Goal: Ask a question

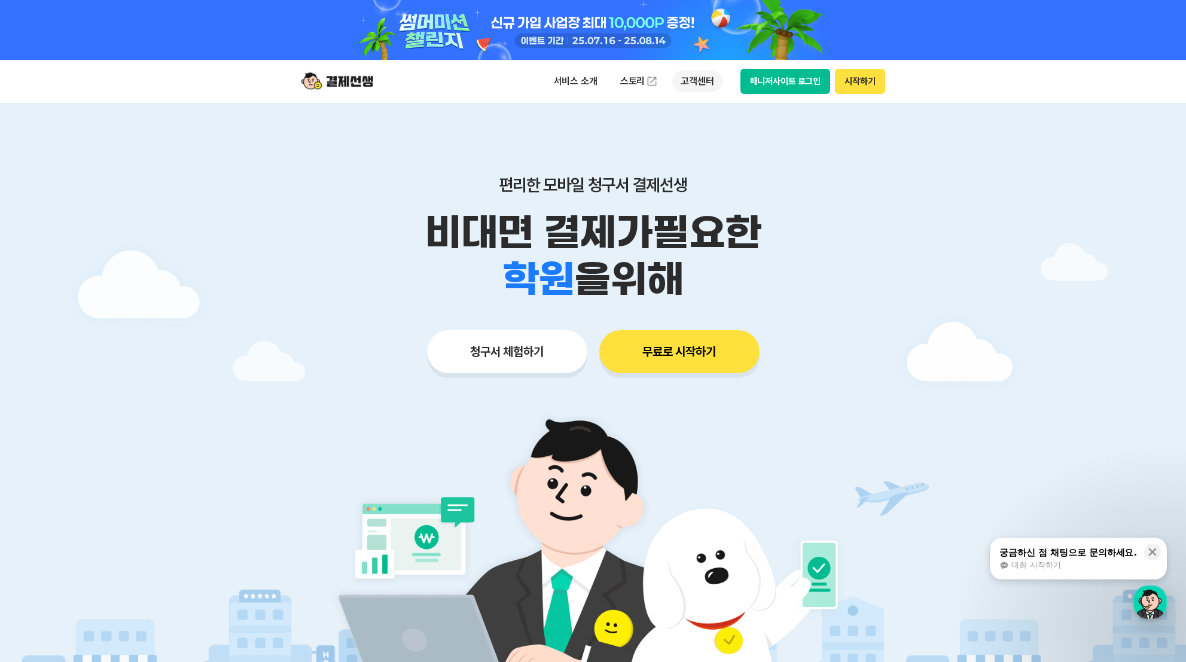
click at [690, 89] on p "고객센터" at bounding box center [697, 82] width 50 height 22
click at [1167, 603] on img at bounding box center [884, 643] width 1768 height 179
click at [1160, 600] on div "button" at bounding box center [1149, 601] width 33 height 33
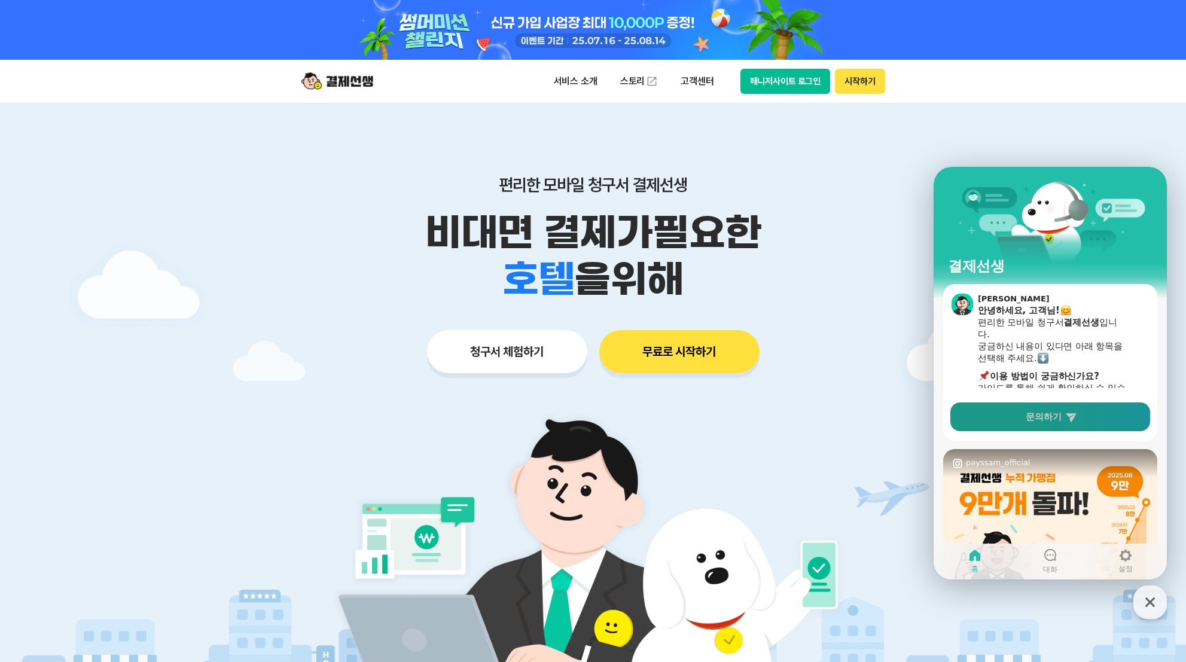
click at [1068, 421] on icon at bounding box center [1071, 417] width 10 height 9
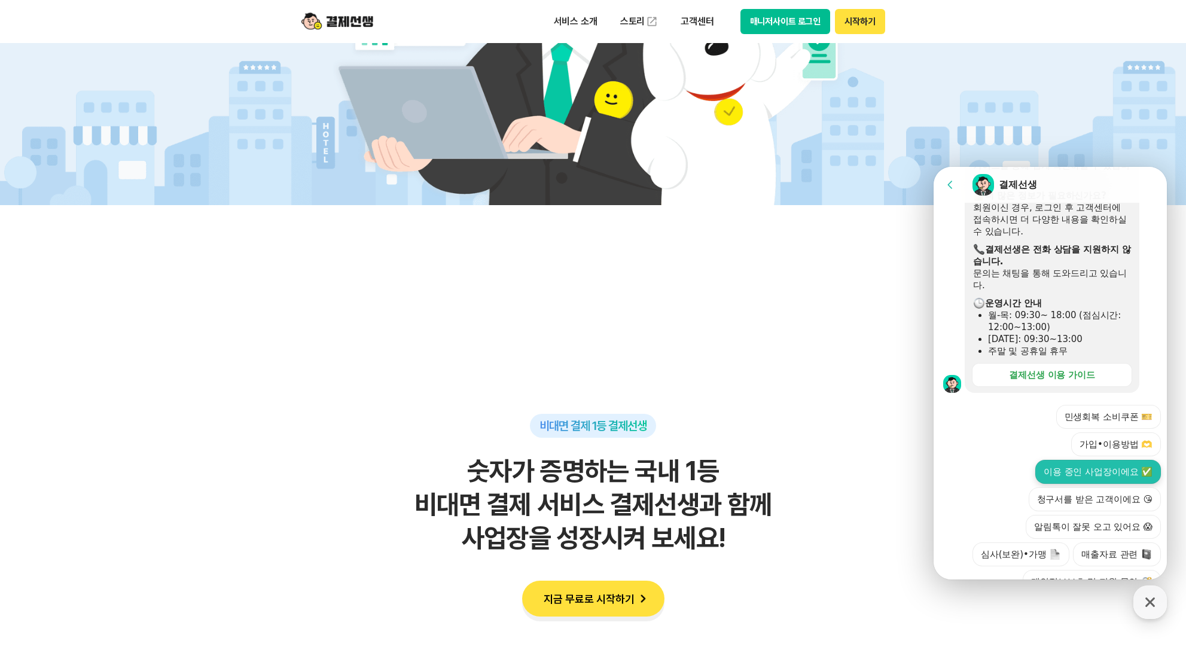
scroll to position [840, 0]
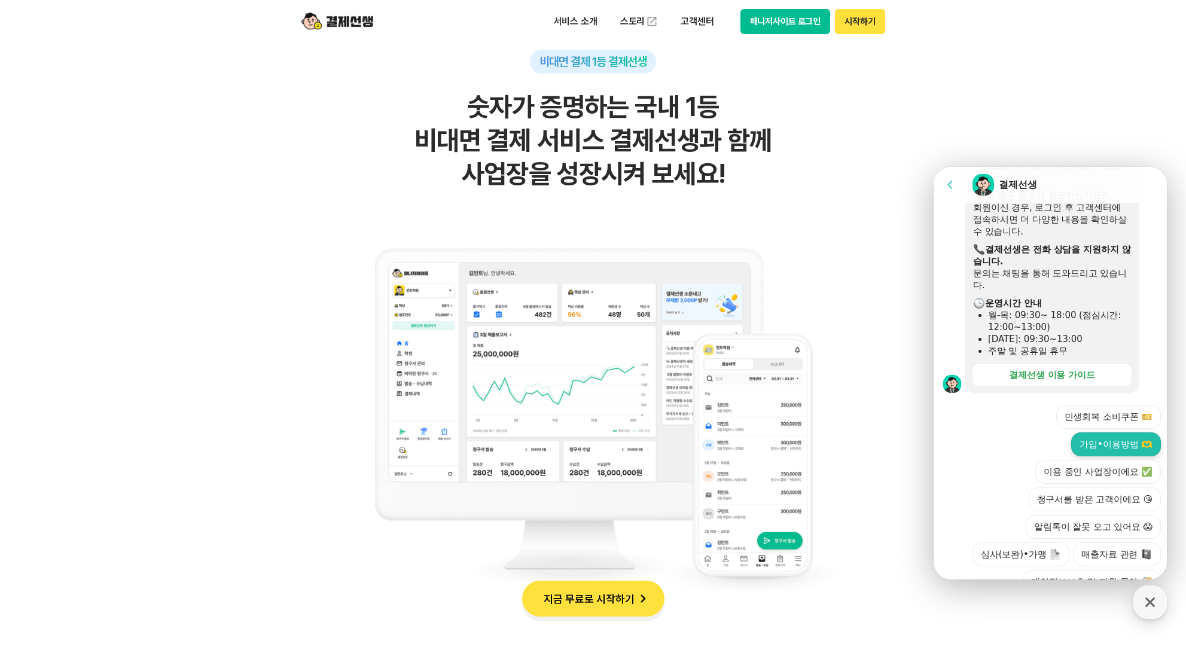
click at [1124, 432] on button "가입•이용방법 🫶" at bounding box center [1116, 444] width 90 height 24
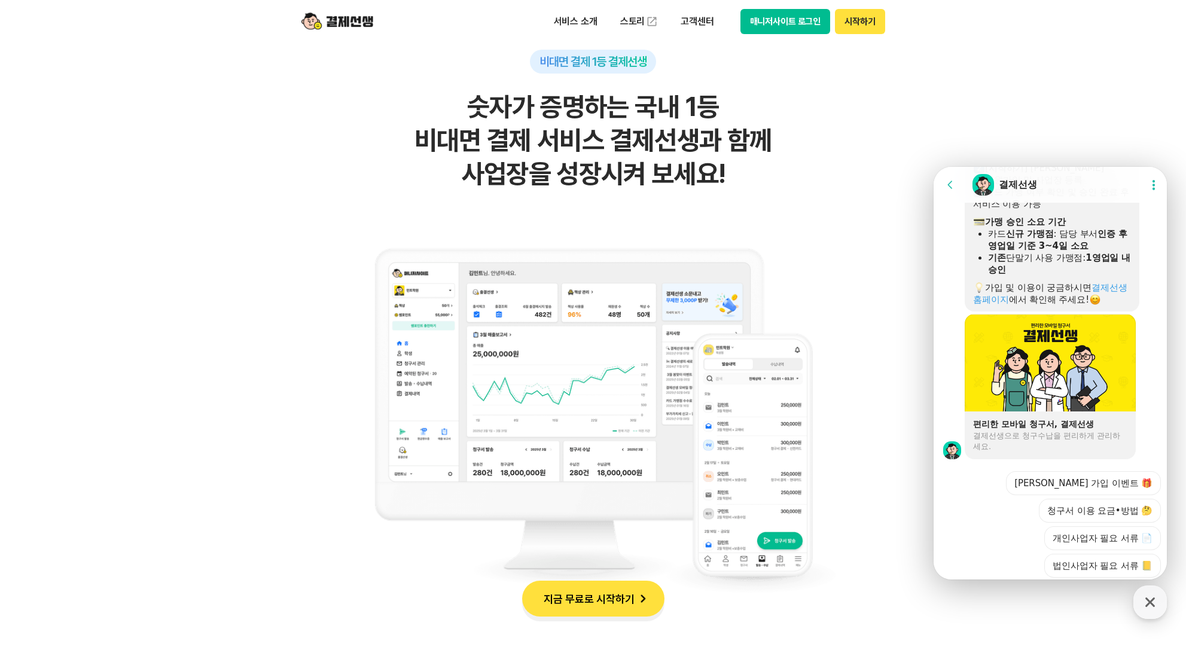
scroll to position [802, 0]
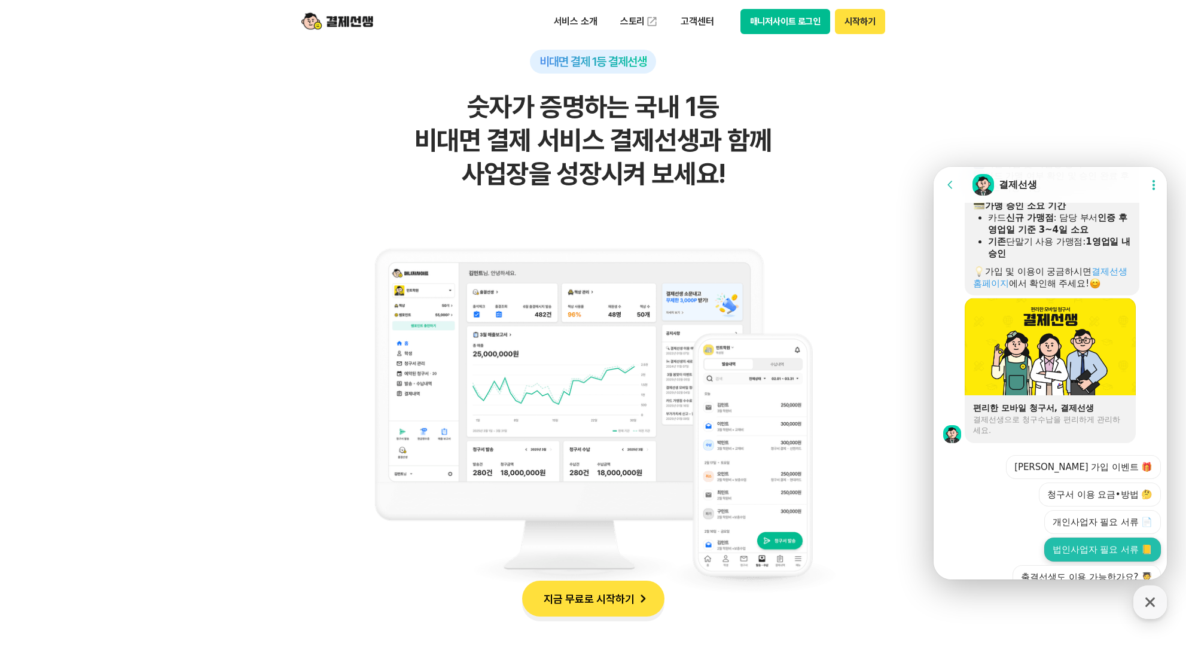
click at [1122, 538] on button "법인사업자 필요 서류 📒" at bounding box center [1102, 550] width 117 height 24
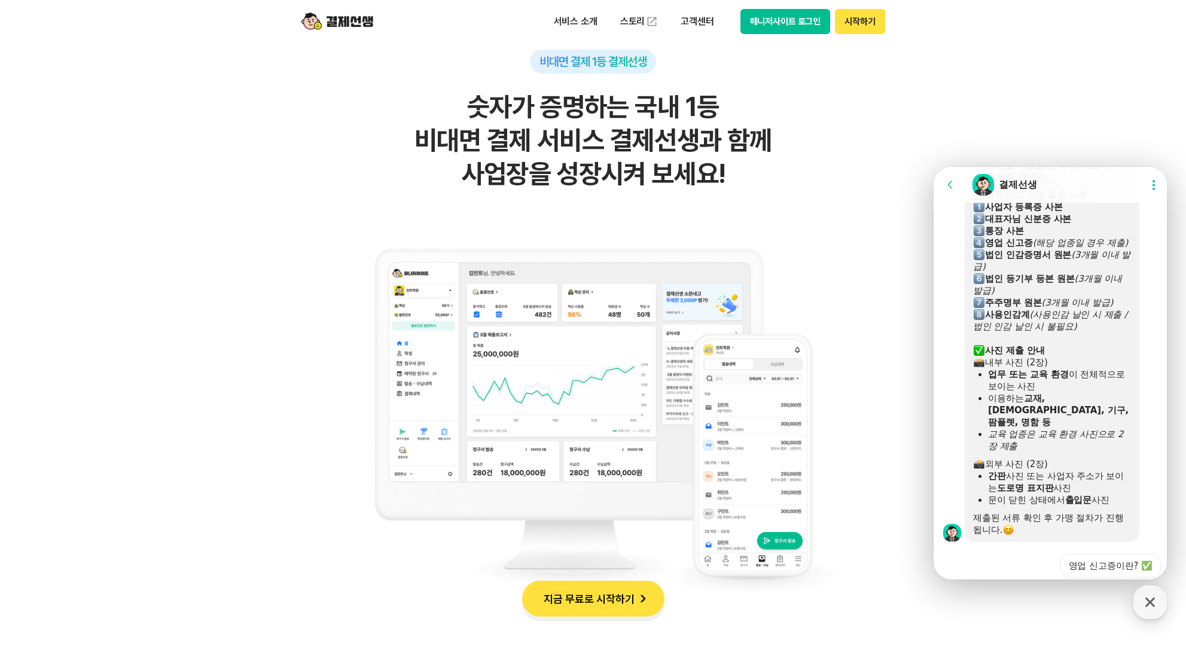
scroll to position [1223, 0]
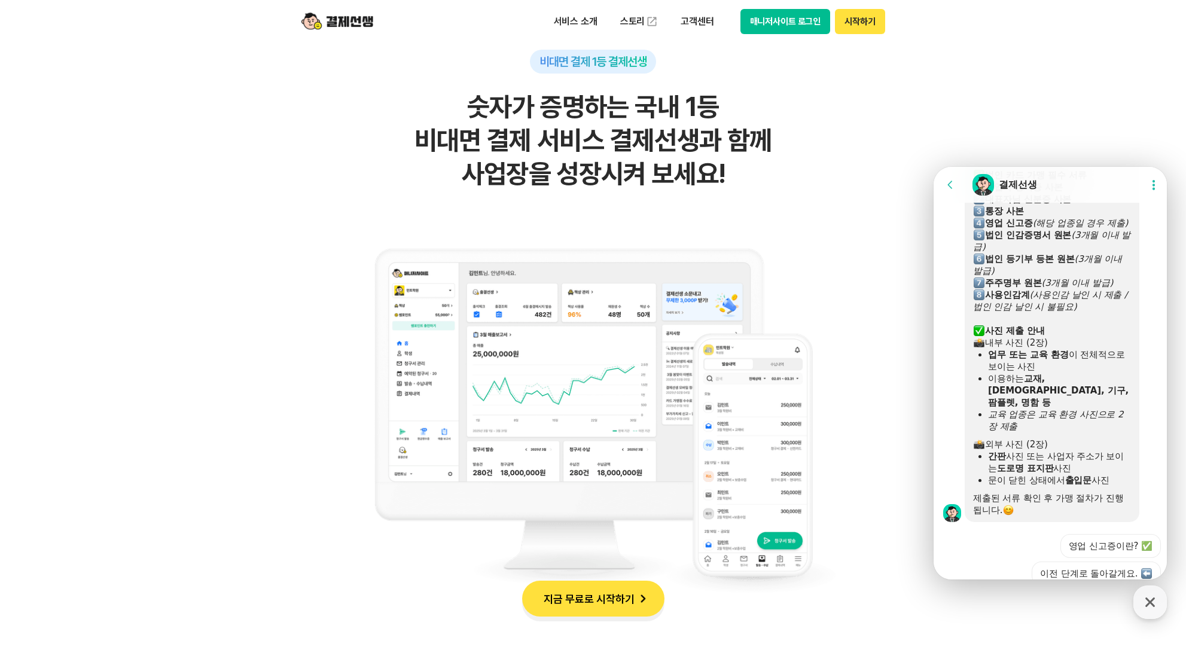
click at [1109, 589] on button "매니저에게 추가 문의하기" at bounding box center [1093, 601] width 135 height 24
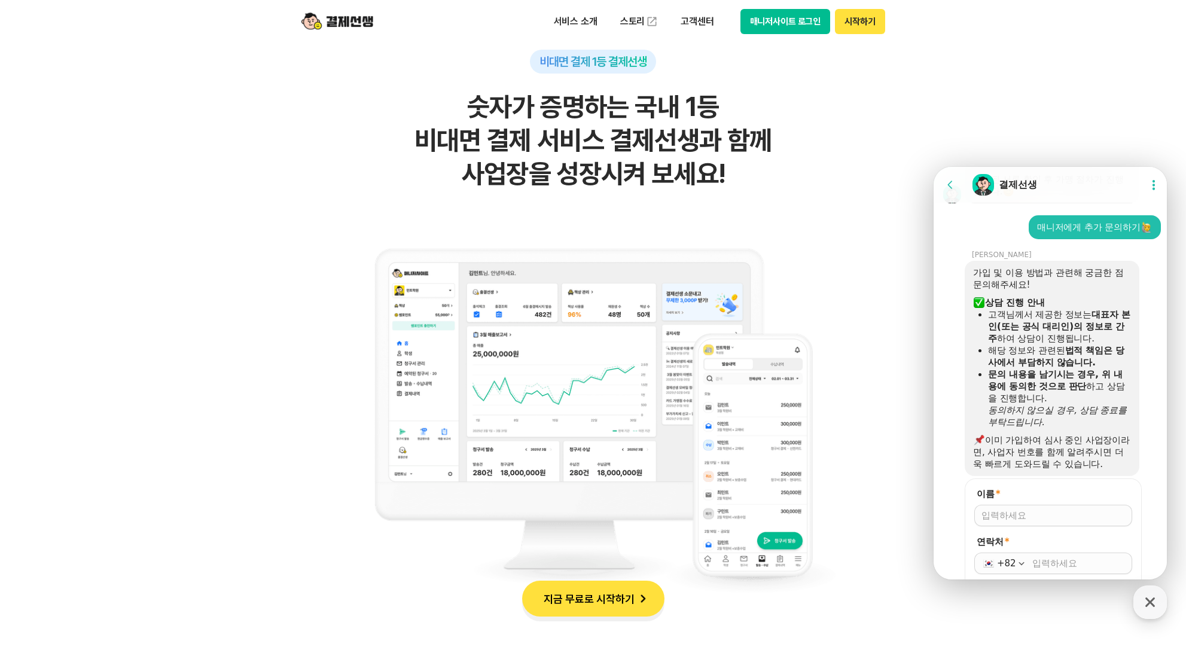
scroll to position [1541, 0]
click at [1073, 510] on input "이름 *" at bounding box center [1053, 516] width 144 height 12
type input "[PERSON_NAME]"
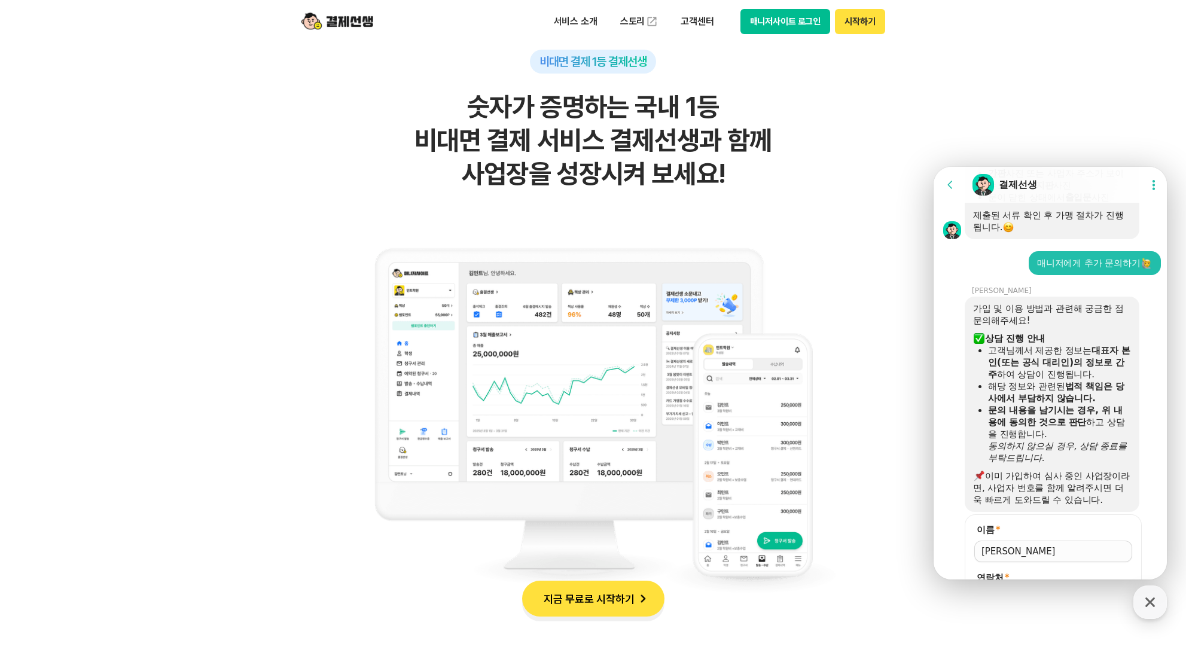
scroll to position [1544, 0]
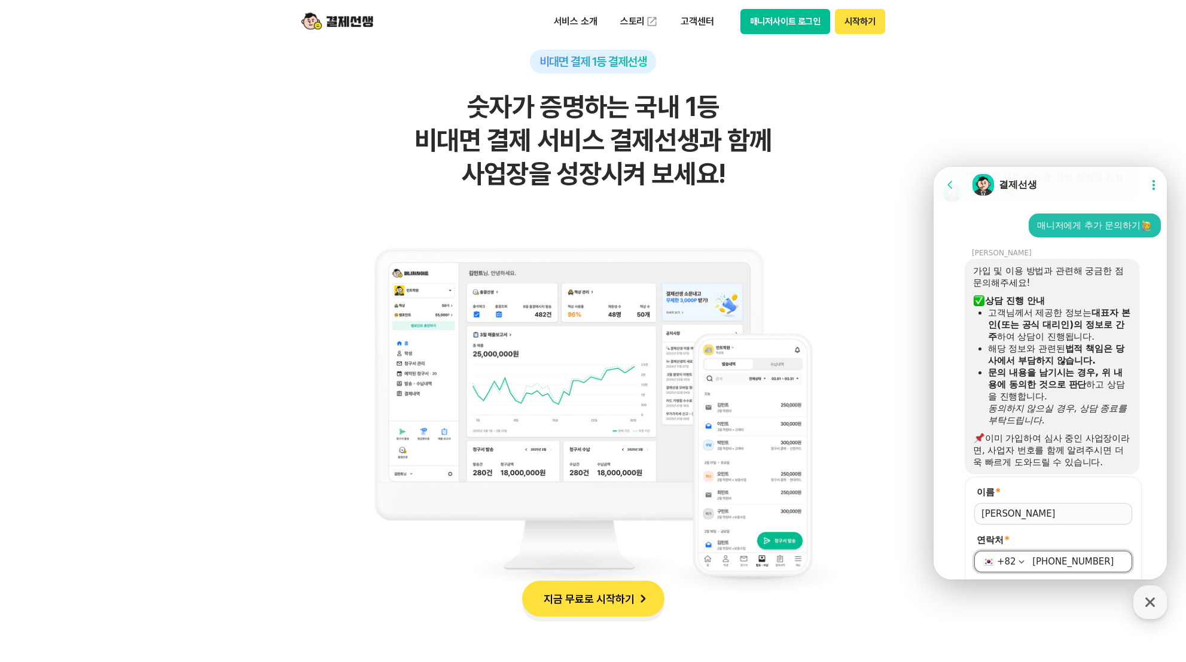
type input "[PHONE_NUMBER]"
click at [1044, 587] on span "저장" at bounding box center [1053, 593] width 18 height 12
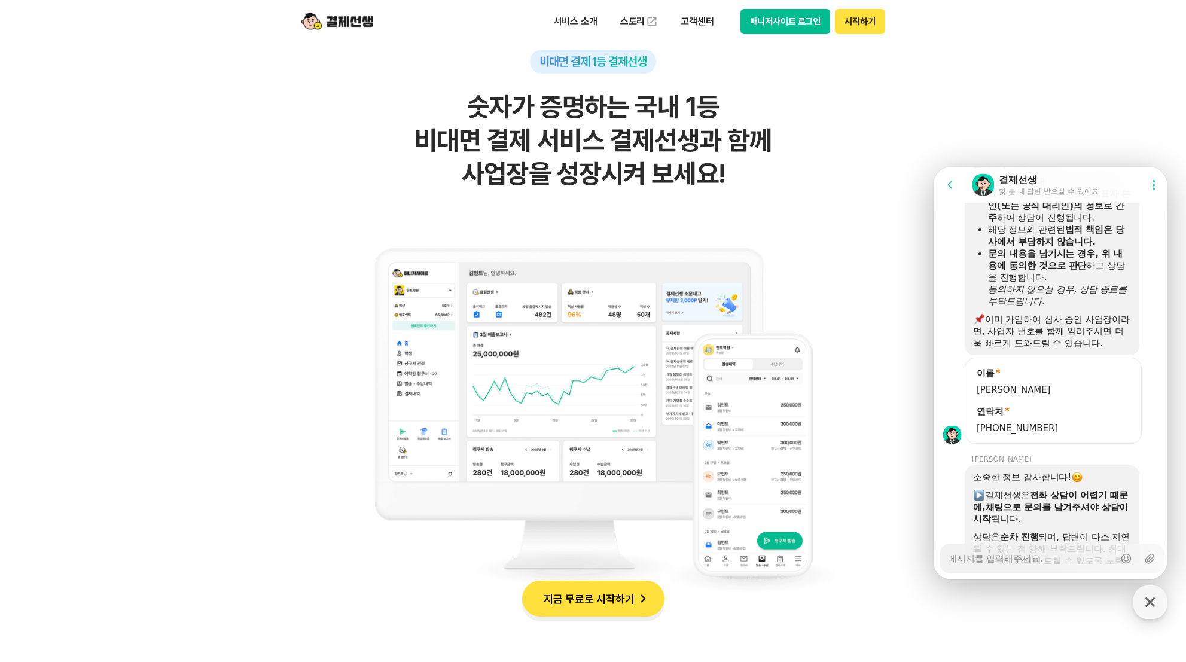
scroll to position [1670, 0]
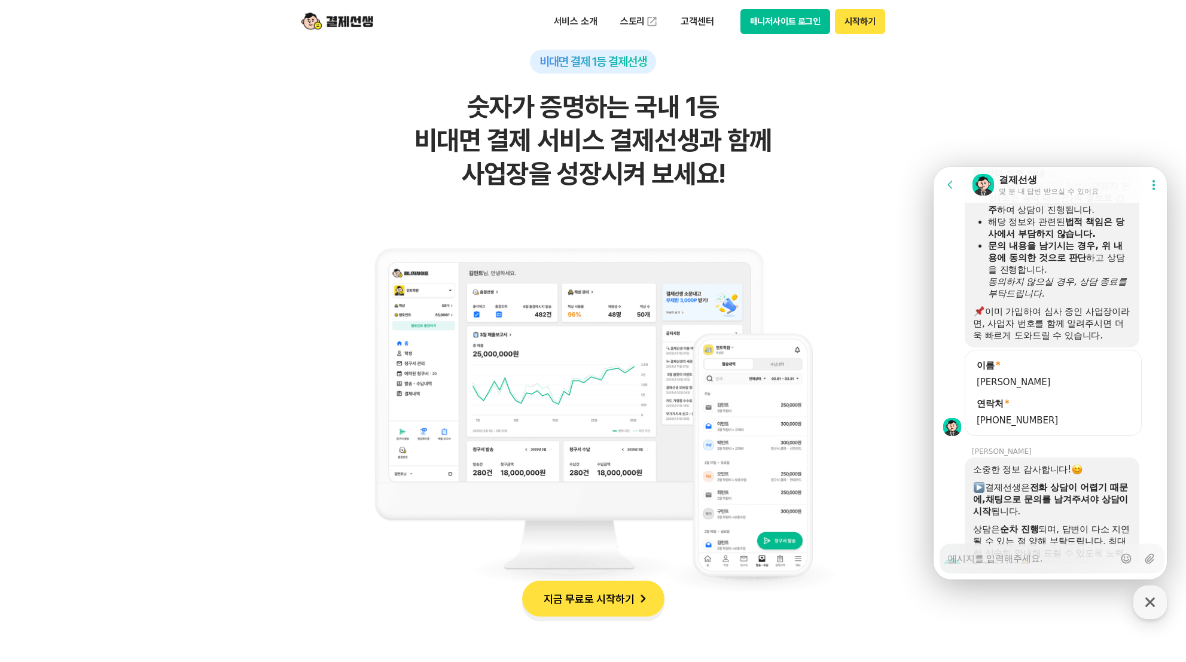
type textarea "x"
type textarea "ㅂ"
type textarea "x"
type textarea "버"
type textarea "x"
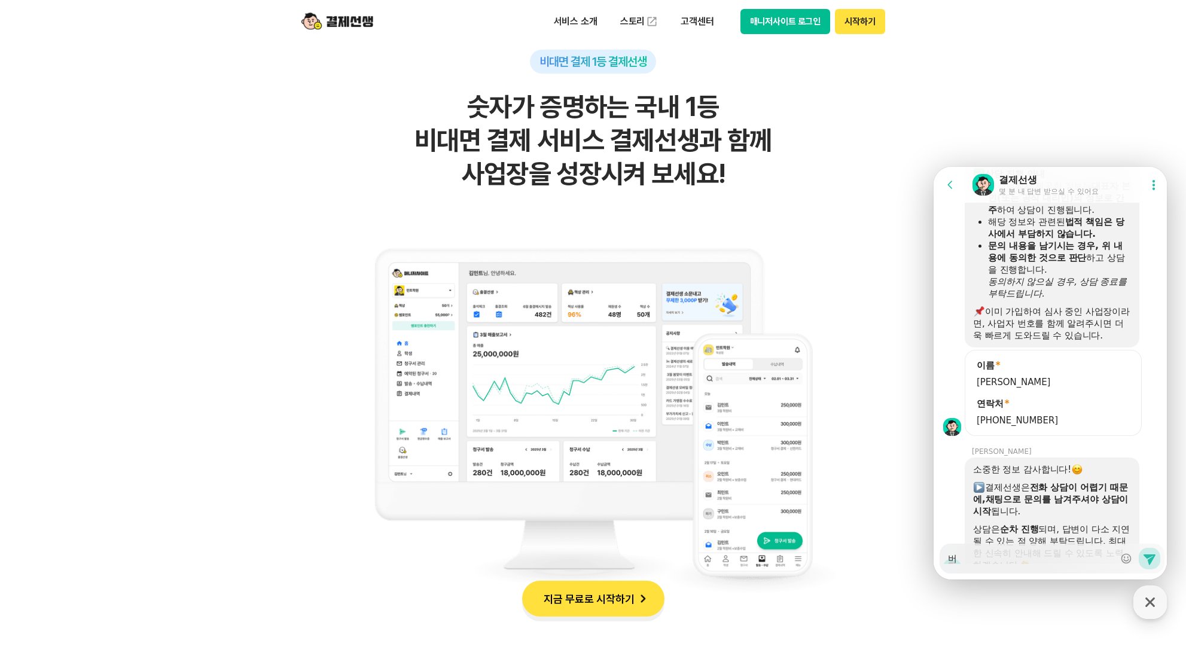
type textarea "법"
type textarea "x"
type textarea "법ㅇ"
type textarea "x"
type textarea "법이"
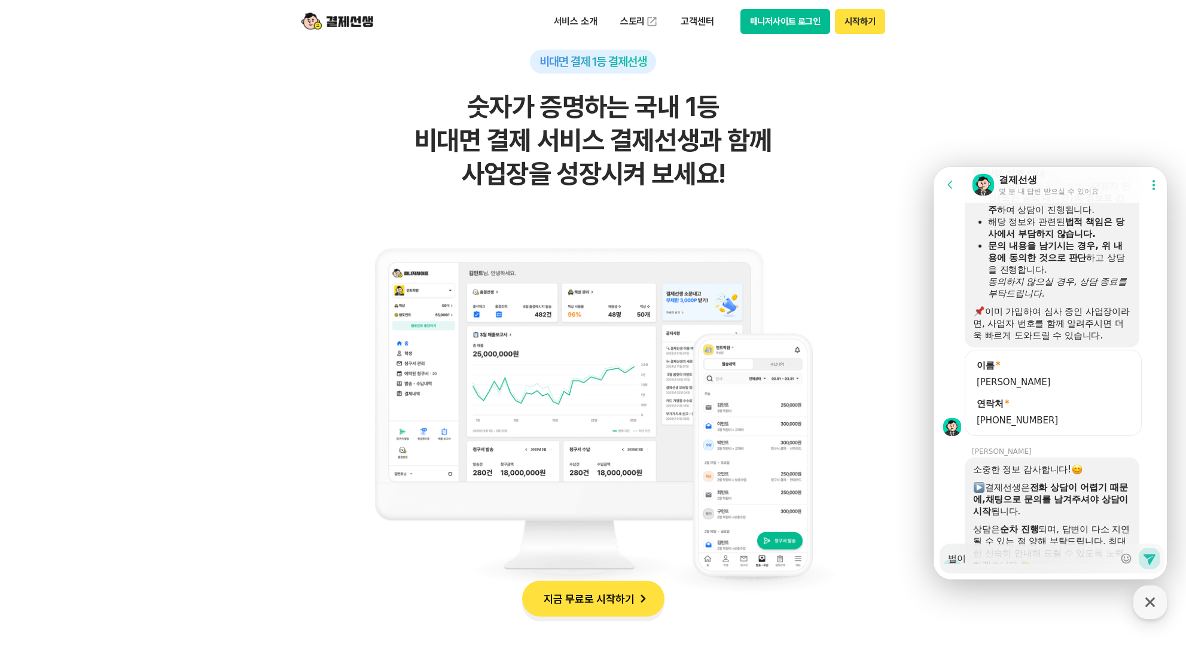
type textarea "x"
type textarea "법인"
type textarea "x"
type textarea "법인"
type textarea "x"
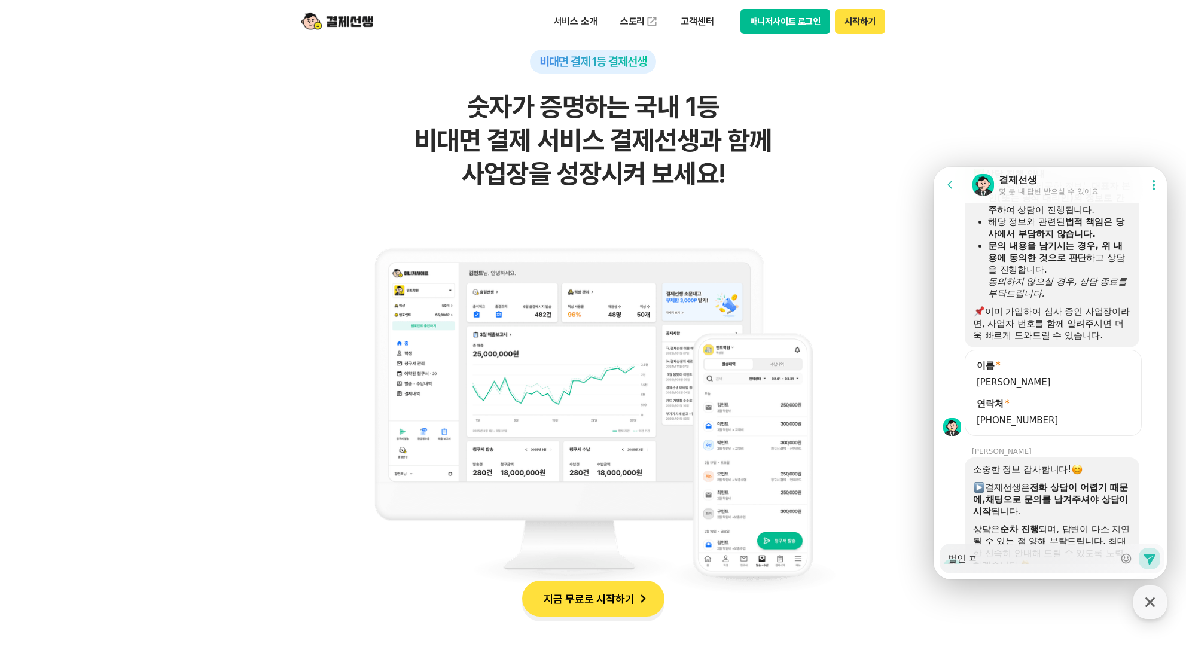
type textarea "법인 피"
type textarea "x"
type textarea "법인 필"
type textarea "x"
type textarea "법인 필ㅇ"
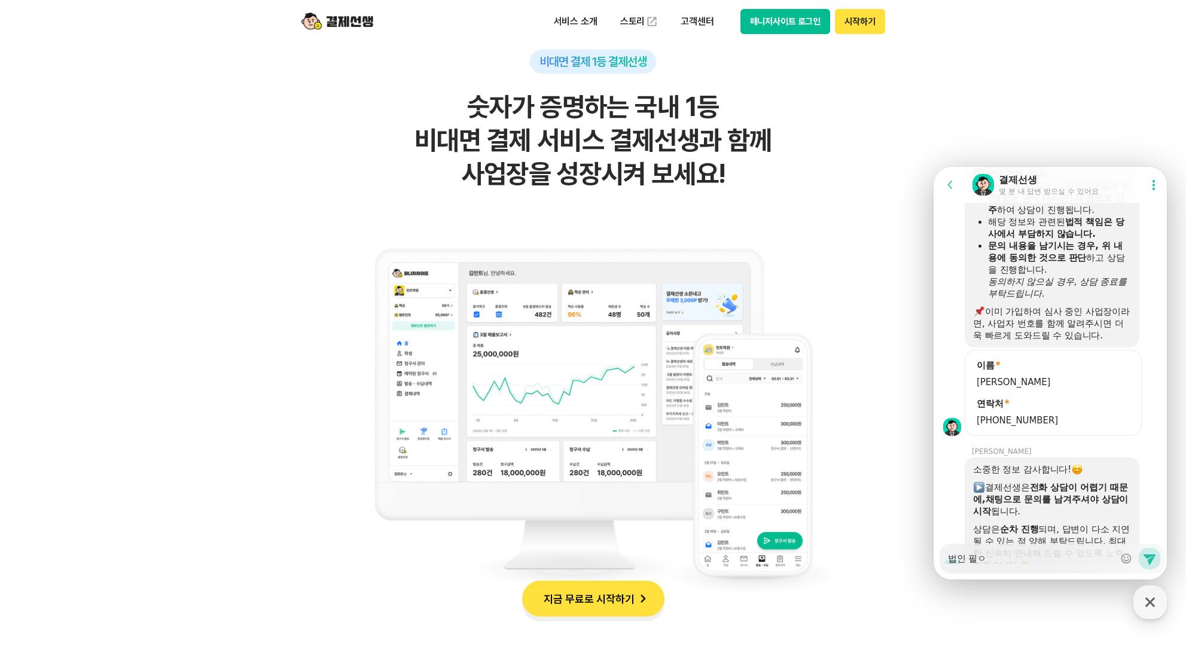
type textarea "x"
type textarea "법인 필요"
type textarea "x"
type textarea "법인 필요"
type textarea "x"
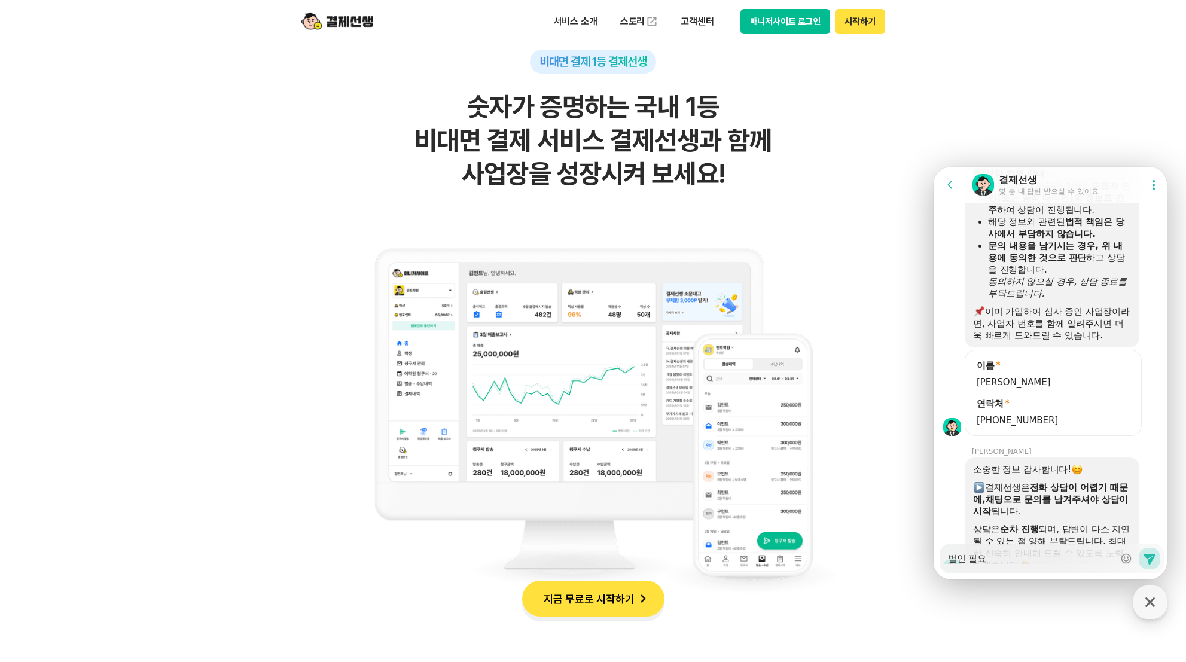
type textarea "법인 필요 ㅅ"
type textarea "x"
type textarea "법인 필요 서"
type textarea "x"
type textarea "법인 필요 설"
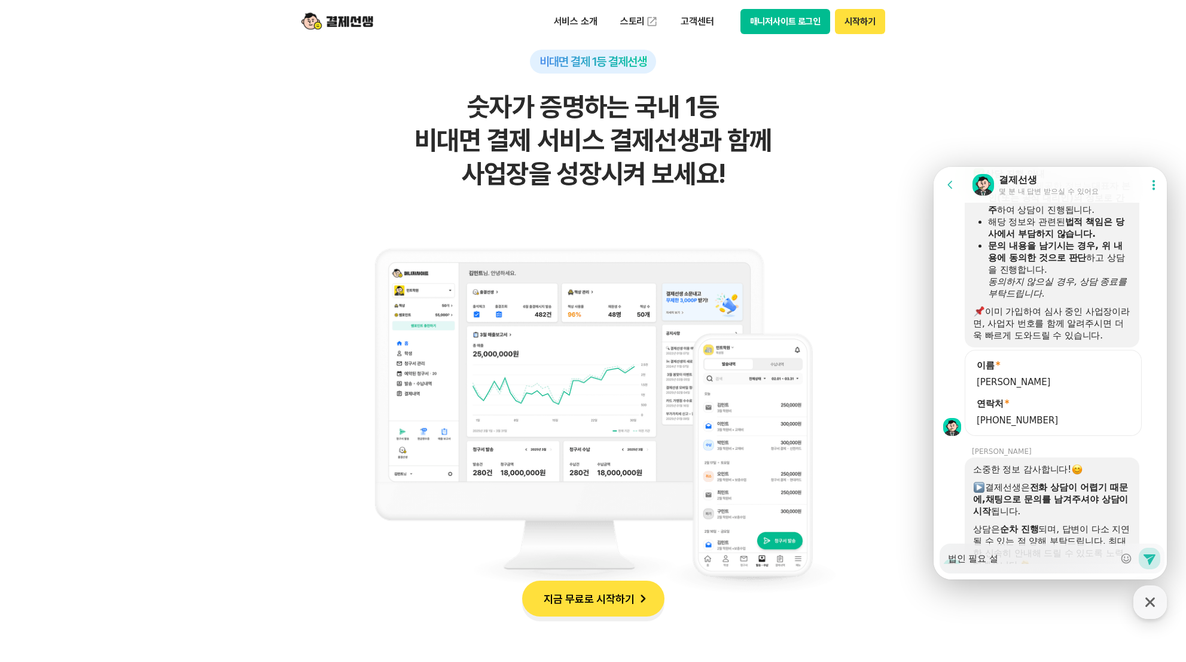
type textarea "x"
type textarea "법인 필요 서류"
type textarea "x"
type textarea "법인 필요 서류"
type textarea "x"
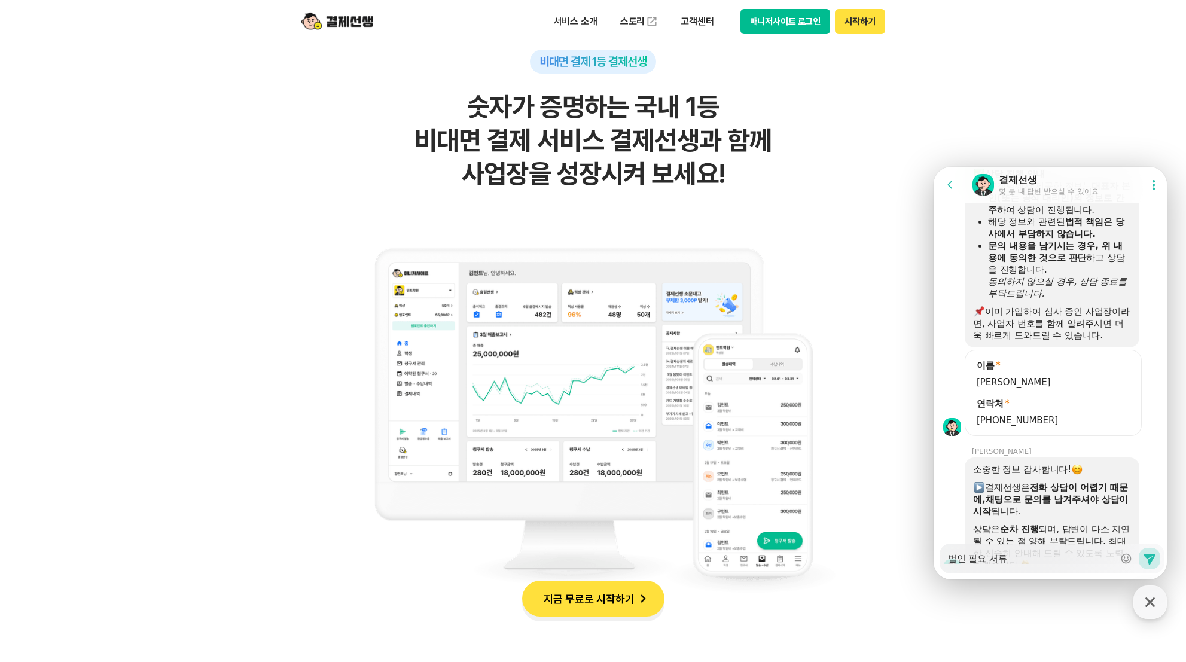
type textarea "법인 필요 서류 ㅂ"
type textarea "x"
type textarea "법인 필요 서류"
type textarea "x"
type textarea "법인 필요 서류 ㅁ"
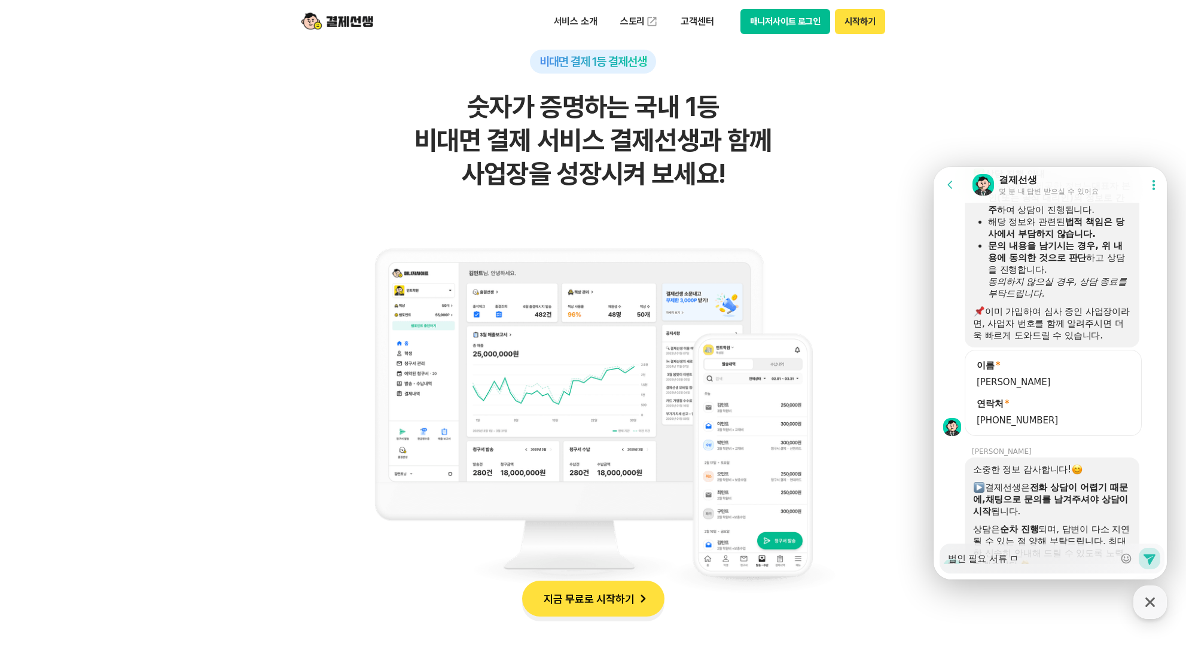
type textarea "x"
type textarea "법인 필요 서류 메"
type textarea "x"
type textarea "법인 필요 [PERSON_NAME]"
type textarea "x"
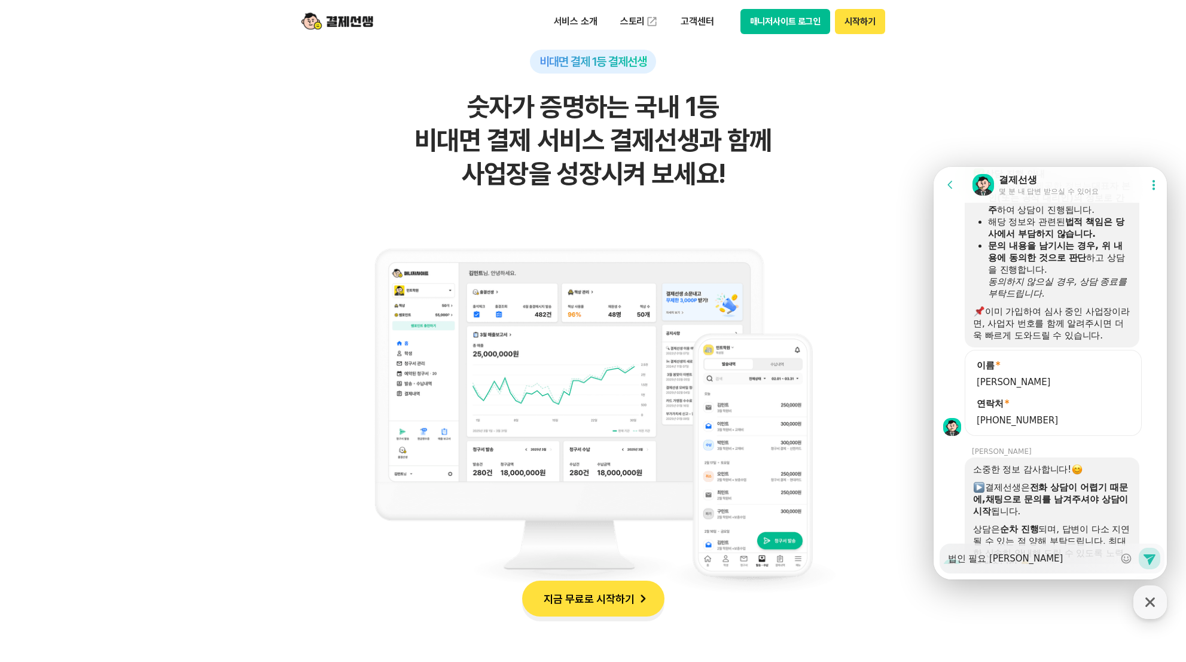
type textarea "법인 필요 서류 메이"
type textarea "x"
type textarea "법인 필요 서류 메일"
type textarea "x"
type textarea "법인 필요 서류 메일"
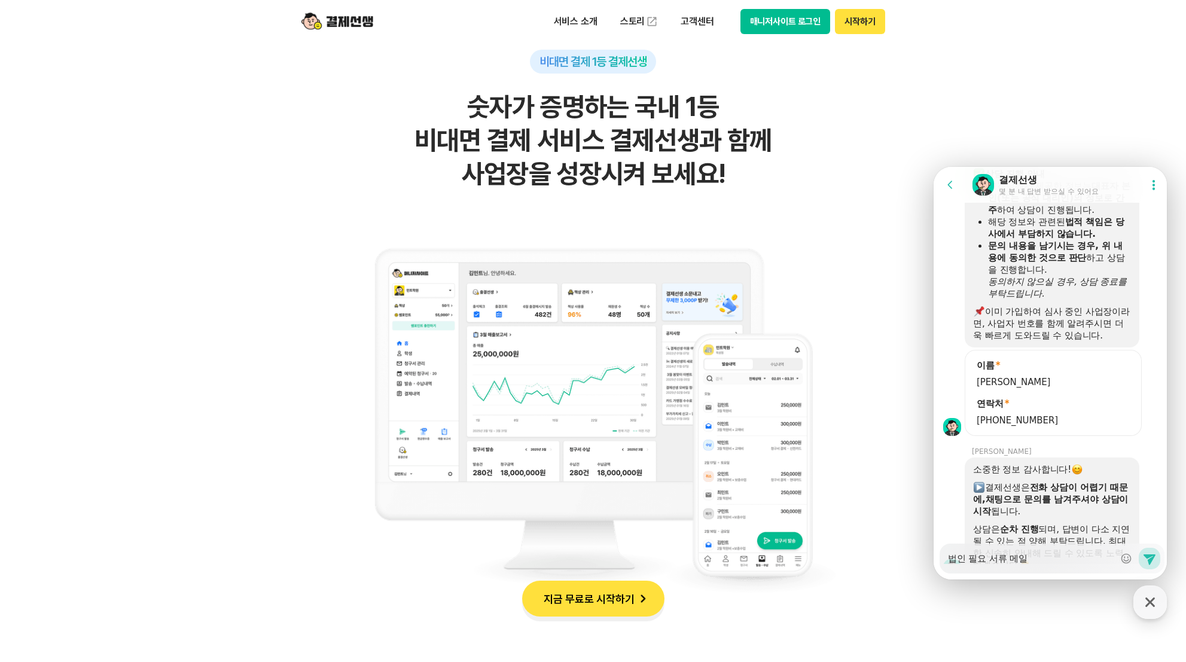
type textarea "x"
type textarea "법인 필요 서류 메일 ㅂ"
type textarea "x"
type textarea "법인 필요 서류 메일 보"
type textarea "x"
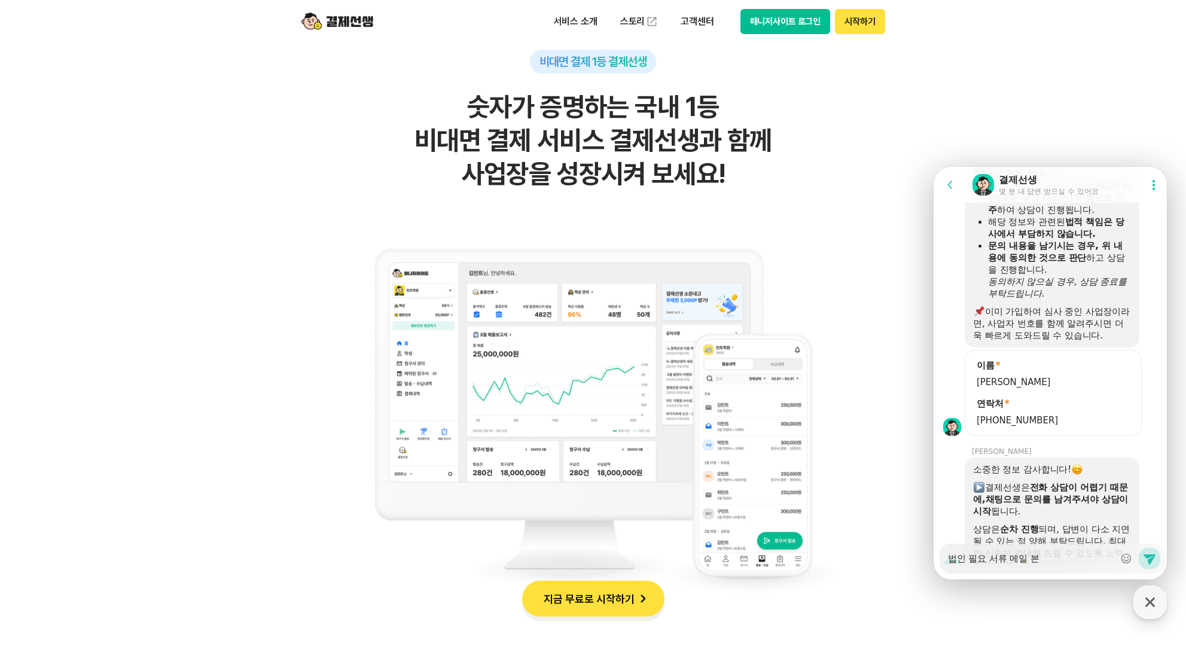
type textarea "법인 필요 서류 메일 보내"
type textarea "x"
type textarea "법인 필요 서류 메일 보냊"
type textarea "x"
type textarea "법인 필요 서류 메일 보내줏"
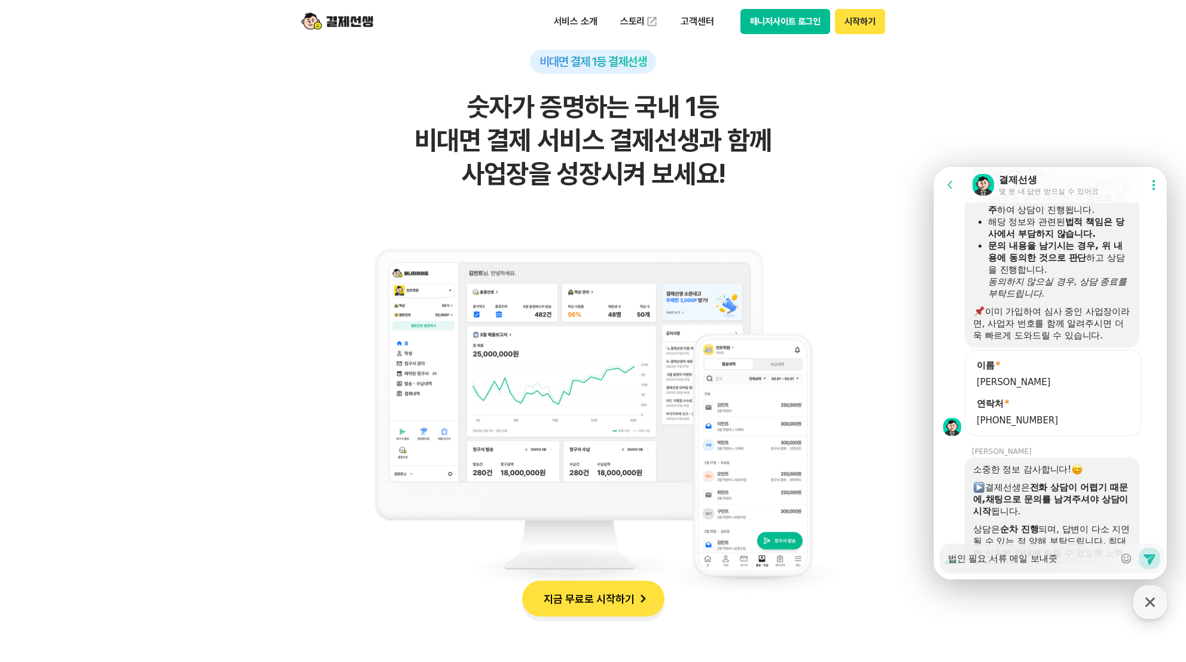
type textarea "x"
type textarea "법인 필요 서류 메일 보내주셨"
type textarea "x"
type textarea "법인 필요 서류 메일 보내주셨ㄷ"
type textarea "x"
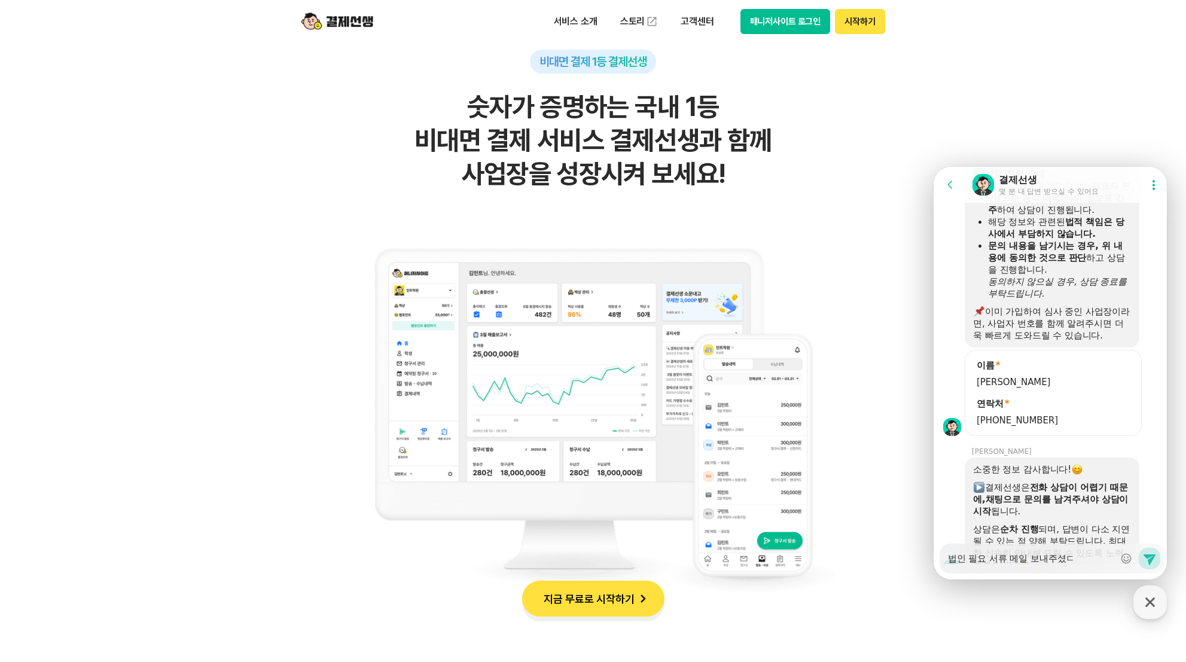
type textarea "법인 필요 서류 메일 보내주셨다"
type textarea "x"
type textarea "법인 필요 서류 메일 보내주셨닥"
type textarea "x"
type textarea "법인 필요 서류 메일 보내주셨다고"
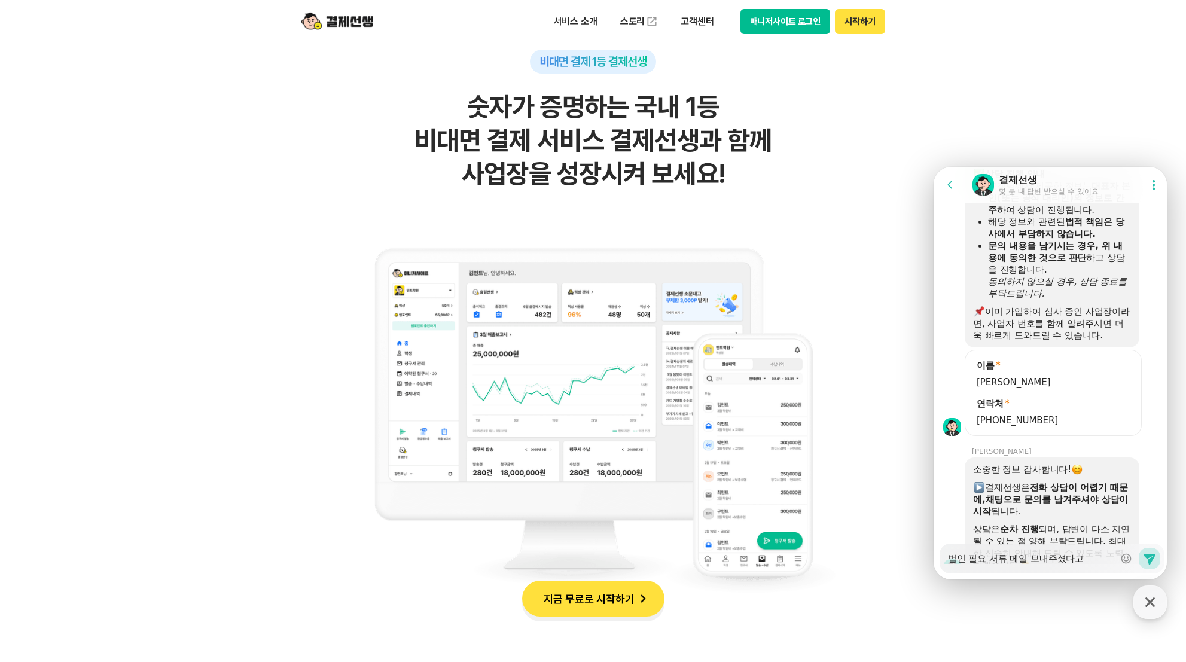
type textarea "x"
type textarea "법인 필요 서류 메일 보내주셨다고"
type textarea "x"
type textarea "법인 필요 서류 메일 보내주셨다고 ㅎ"
type textarea "x"
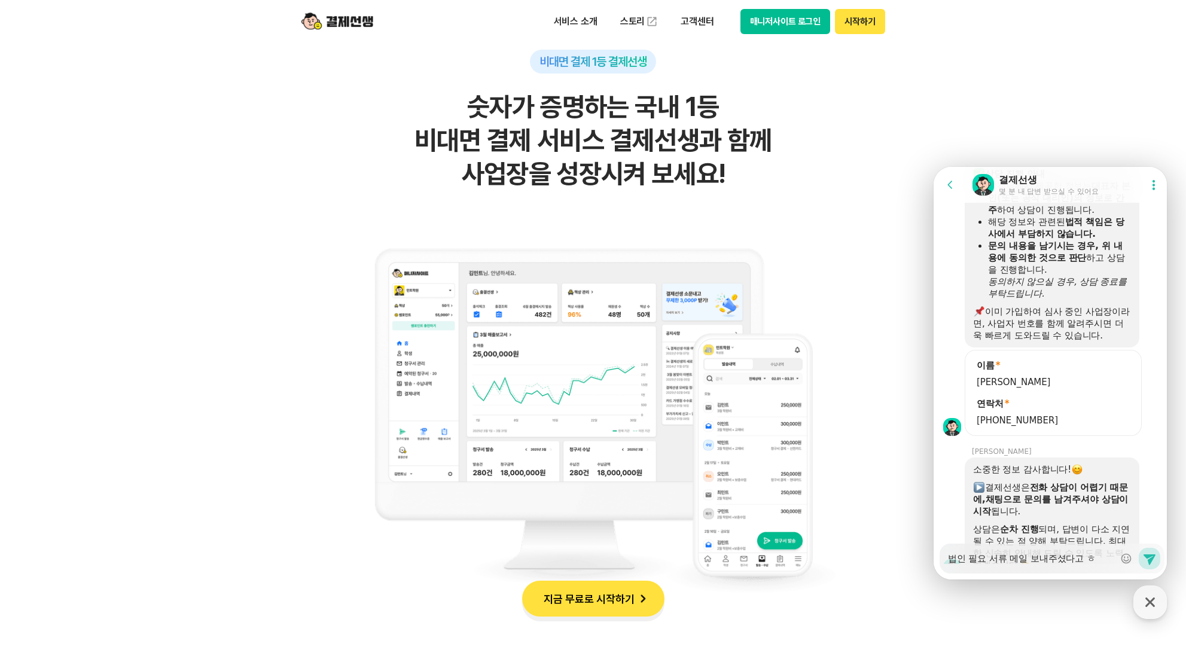
type textarea "법인 필요 서류 메일 보내주셨다고 해"
type textarea "x"
type textarea "법인 필요 서류 메일 보내주셨다고 했"
type textarea "x"
type textarea "법인 필요 서류 메일 보내주셨다고 했ㄴ"
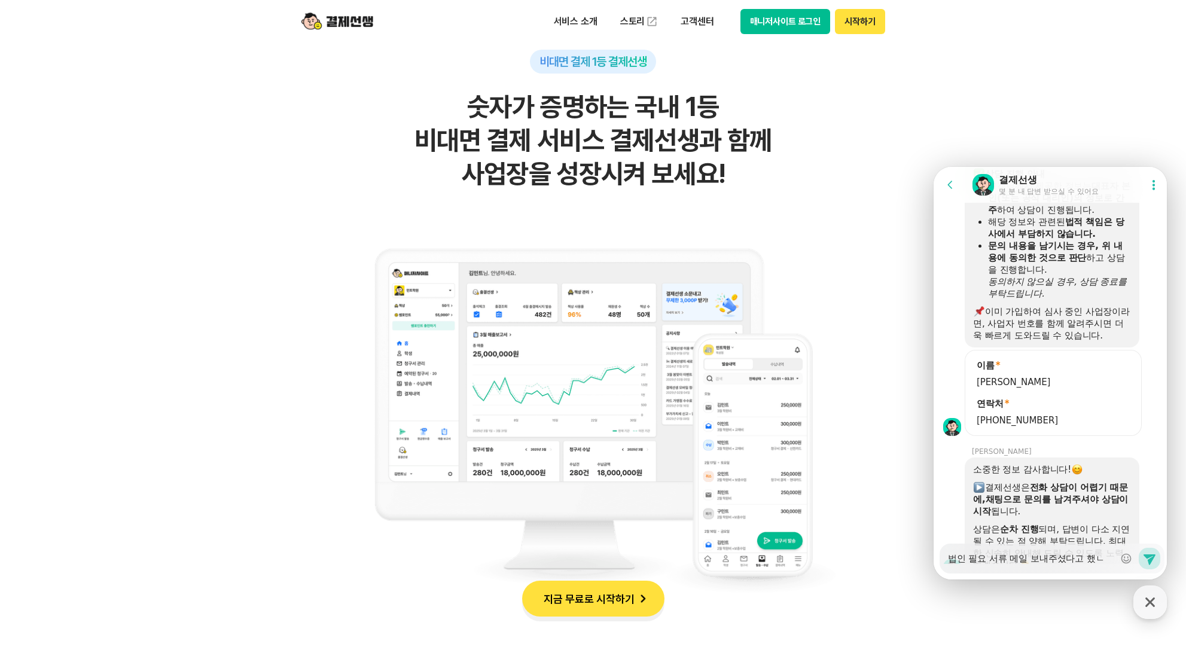
type textarea "x"
type textarea "법인 필요 서류 메일 보내주셨다고 했느"
type textarea "x"
type textarea "법인 필요 서류 메일 보내주셨다고 했는"
type textarea "x"
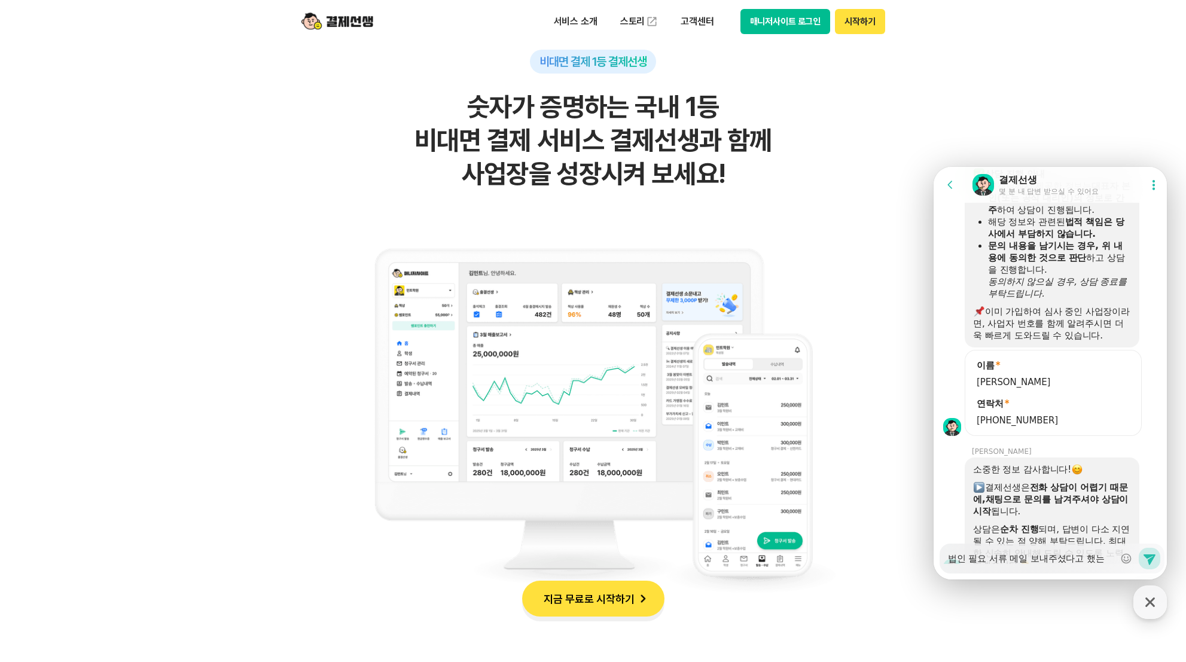
type textarea "법인 필요 서류 메일 보내주셨다고 했는ㄷ"
type textarea "x"
type textarea "법인 필요 서류 메일 보내주셨다고 했는데"
type textarea "x"
type textarea "법인 필요 서류 메일 보내주셨다고 했는데"
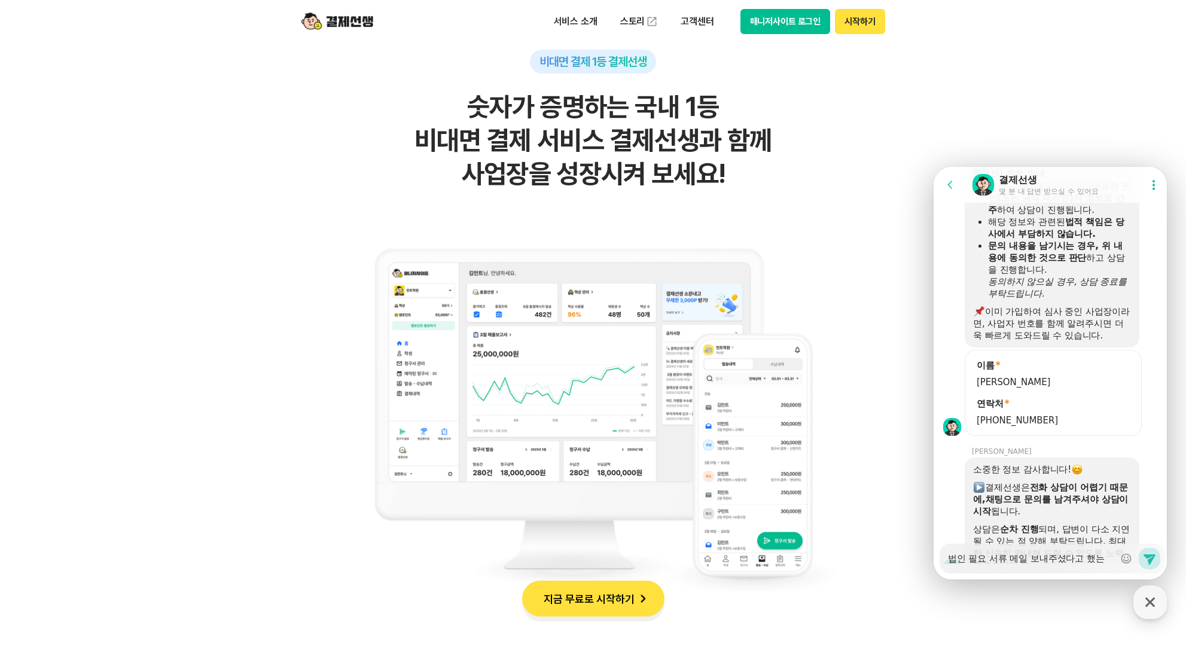
type textarea "x"
type textarea "법인 필요 서류 메일 보내주셨다고 했는데 ㅅ"
type textarea "x"
type textarea "법인 필요 서류 메일 보내주셨다고 했는데 슾"
type textarea "x"
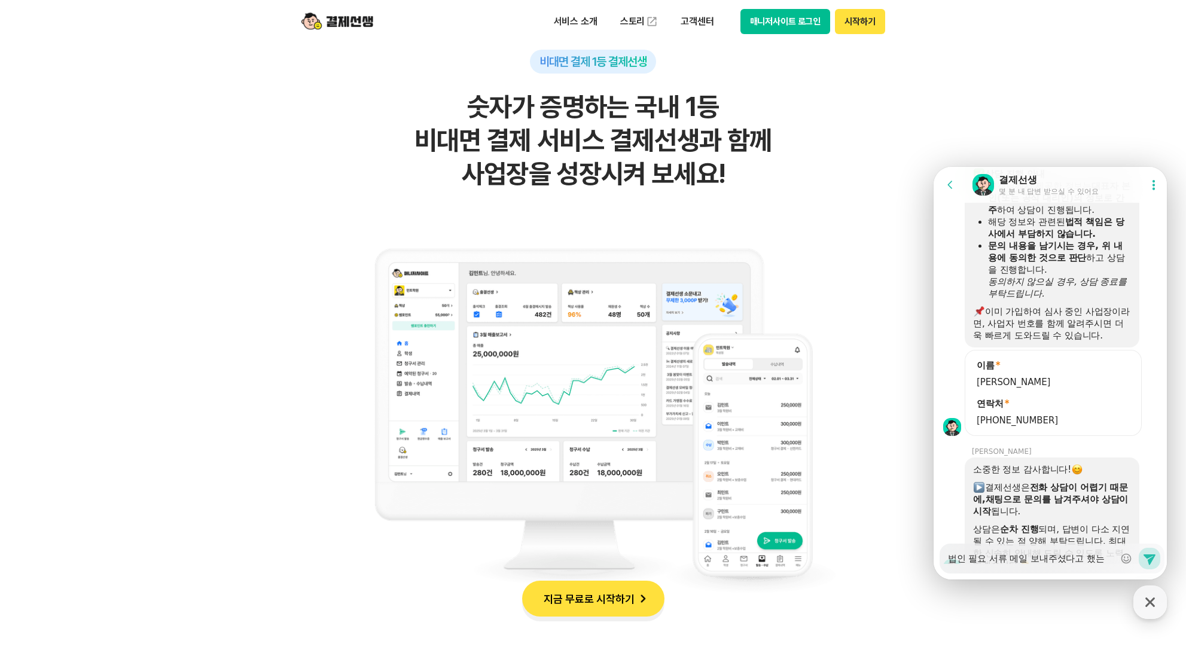
type textarea "법인 필요 서류 메일 보내주셨다고 했는데 스패"
type textarea "x"
type textarea "법인 필요 서류 메일 보내주셨다고 했는데 스팸"
type textarea "x"
type textarea "법인 필요 서류 메일 보내주셨다고 했는데 스팸ㅎ"
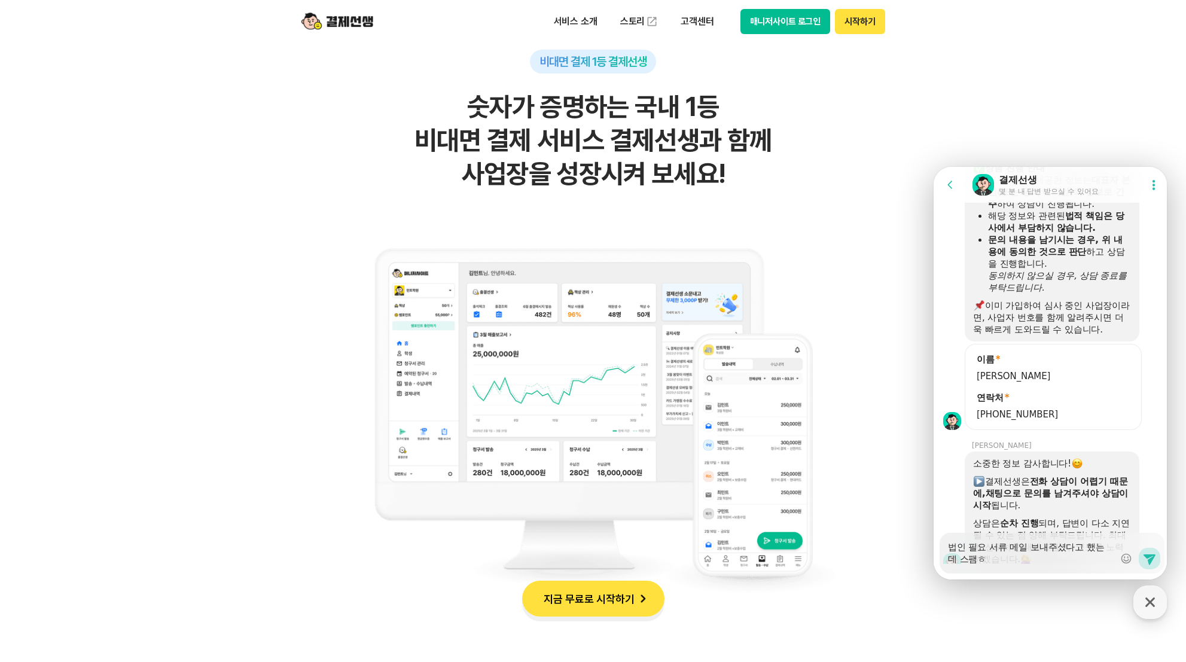
type textarea "x"
type textarea "법인 필요 서류 메일 보내주셨다고 했는데 스팸하"
type textarea "x"
type textarea "법인 필요 서류 메일 보내주셨다고 했는데 스팸함"
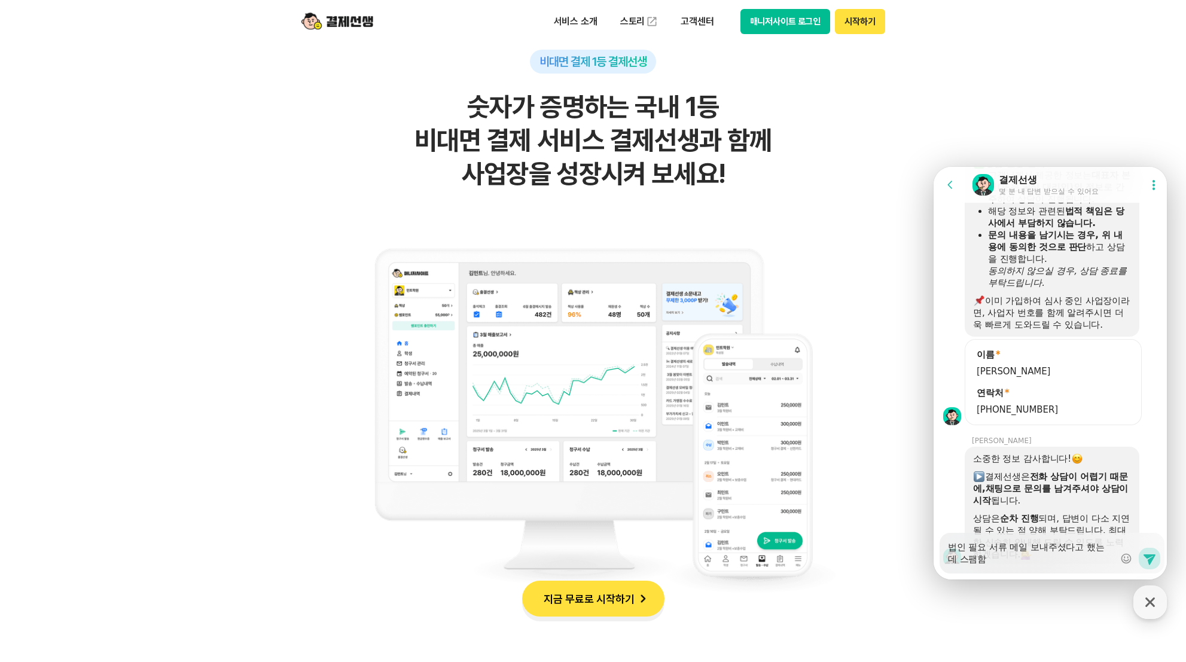
type textarea "x"
type textarea "법인 필요 서류 메일 보내주셨다고 했는데 스팸함ㅇ"
type textarea "x"
type textarea "법인 필요 서류 메일 보내주셨다고 했는데 스팸함에"
type textarea "x"
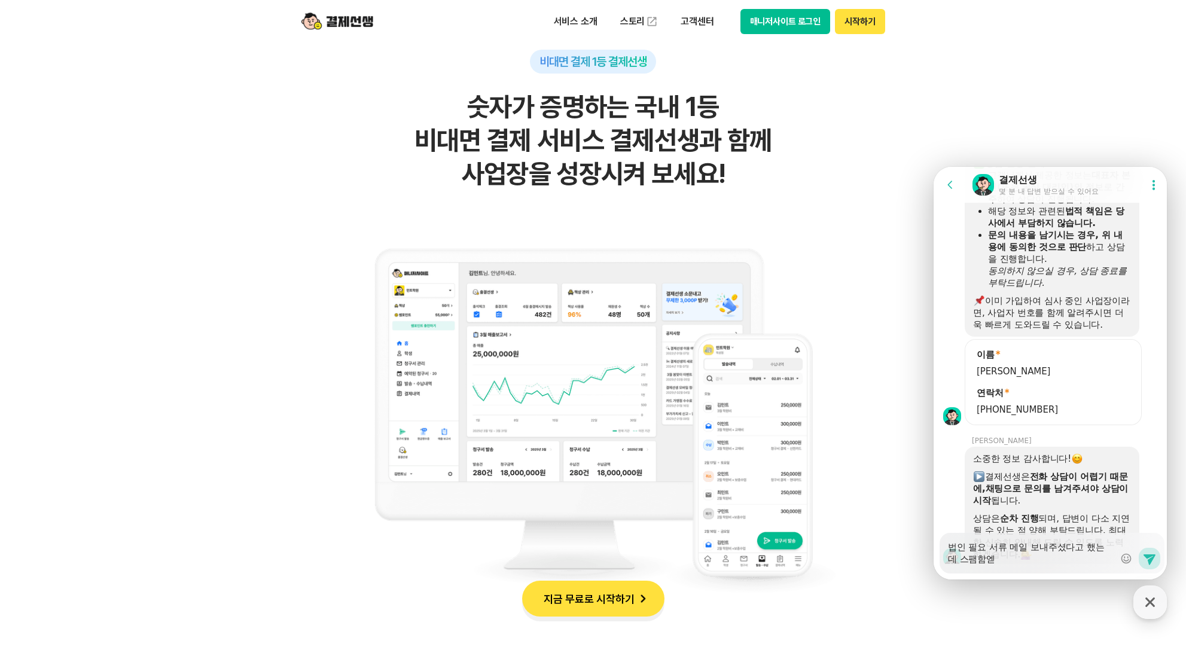
type textarea "법인 필요 서류 메일 보내주셨다고 했는데 스팸함에도"
type textarea "x"
type textarea "법인 필요 서류 메일 보내주셨다고 했는데 스팸함에도"
type textarea "x"
type textarea "법인 필요 서류 메일 보내주셨다고 했는데 스팸함에도 ㄷ"
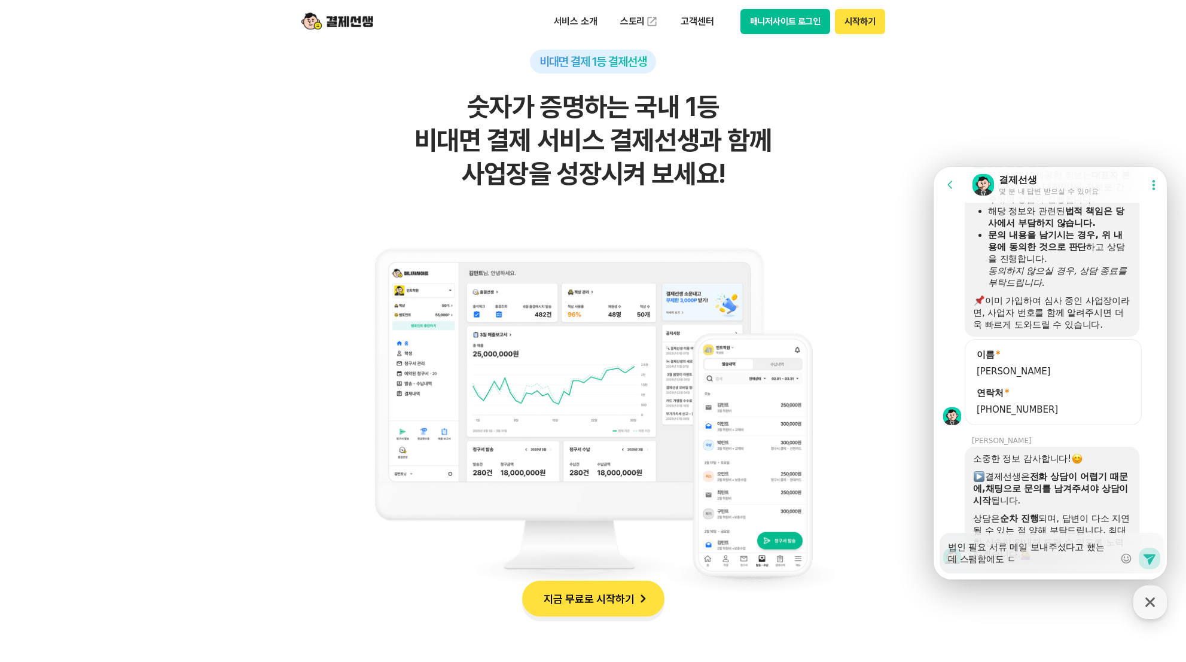
type textarea "x"
type textarea "법인 필요 서류 메일 보내주셨다고 했는데 스팸함에도 도"
type textarea "x"
type textarea "법인 필요 서류 메일 보내주셨다고 했는데 스팸함에도 돛"
type textarea "x"
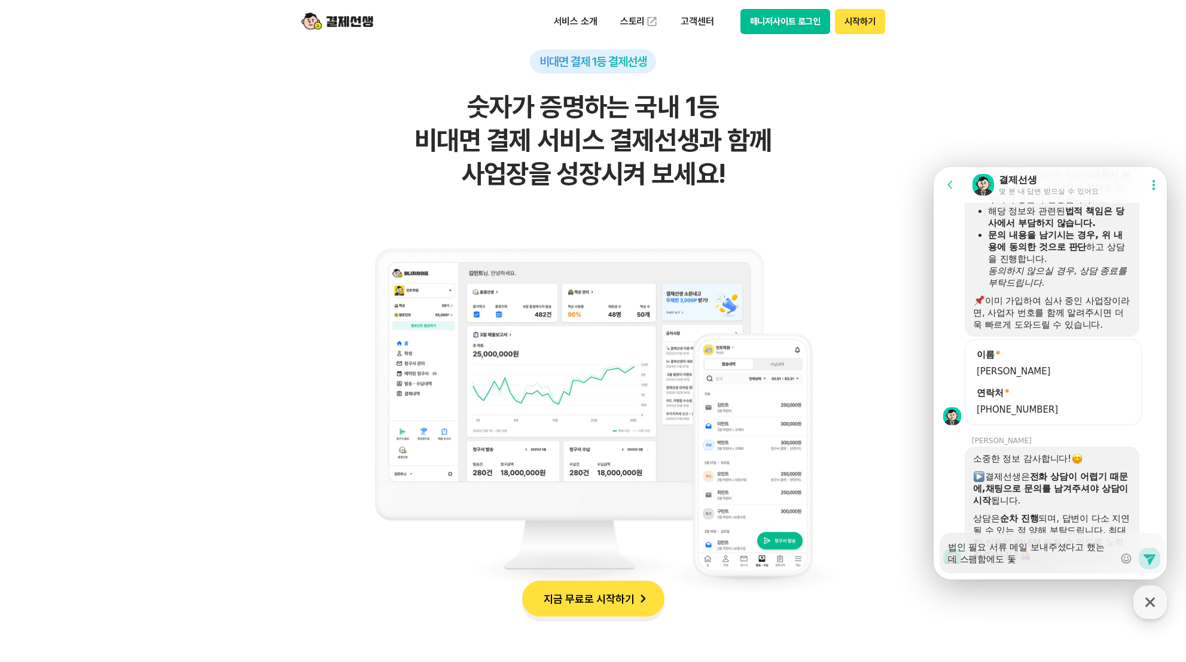
type textarea "법인 필요 서류 메일 보내주셨다고 했는데 스팸함에도 도차"
type textarea "x"
type textarea "법인 필요 서류 메일 보내주셨다고 했는데 스팸함에도 도착"
type textarea "x"
type textarea "법인 필요 서류 메일 보내주셨다고 했는데 스팸함에도 도착ㅎ"
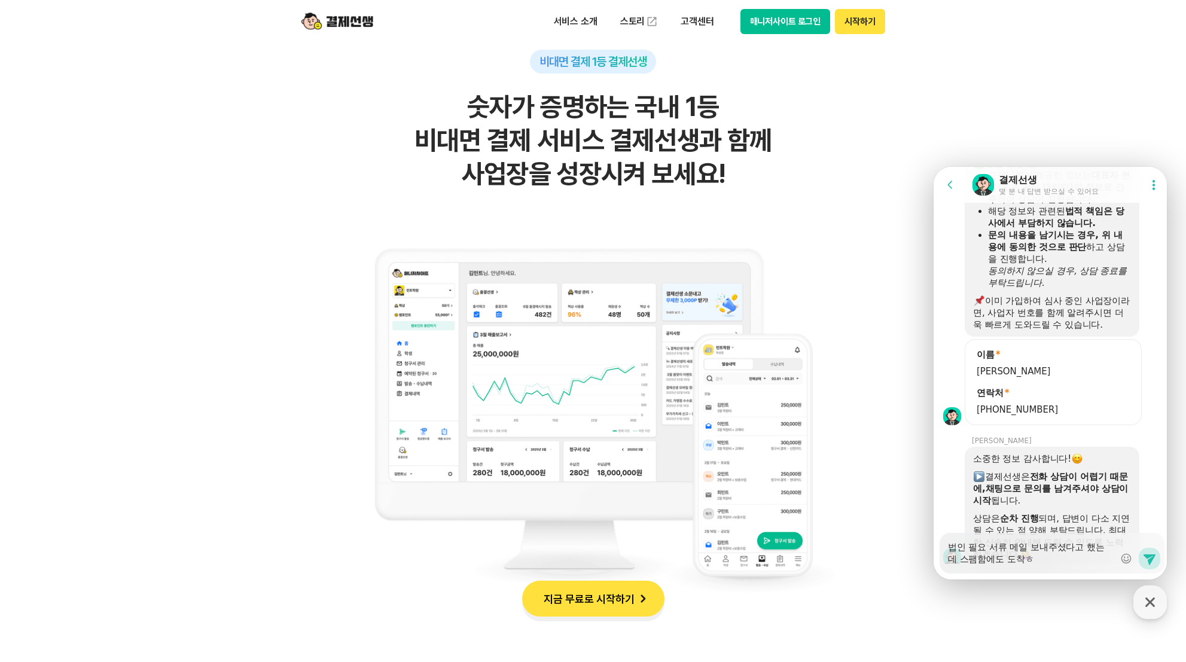
type textarea "x"
type textarea "법인 필요 서류 메일 보내주셨다고 했는데 스팸함에도 도착하"
type textarea "x"
type textarea "법인 필요 서류 메일 보내주셨다고 했는데 스팸함에도 도착한"
type textarea "x"
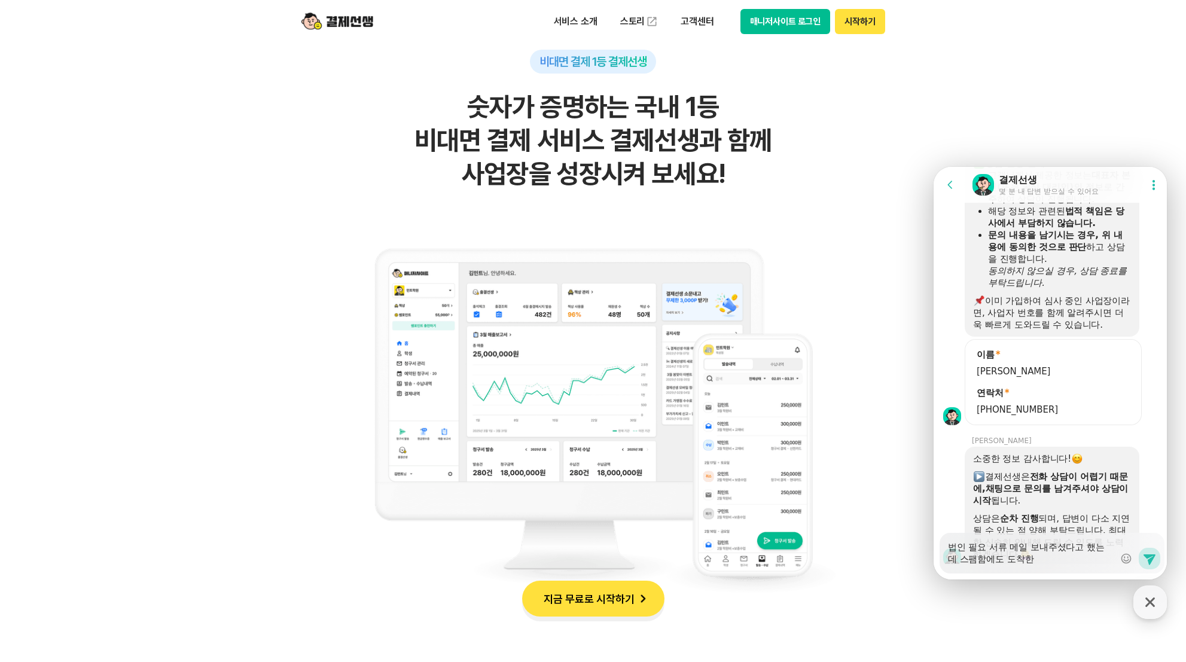
type textarea "법인 필요 서류 메일 보내주셨다고 했는데 스팸함에도 도착한"
type textarea "x"
type textarea "법인 필요 서류 메일 보내주셨다고 했는데 스팸함에도 도착한 ㅁ"
type textarea "x"
type textarea "법인 필요 서류 메일 보내주셨다고 했는데 스팸함에도 도착한 메"
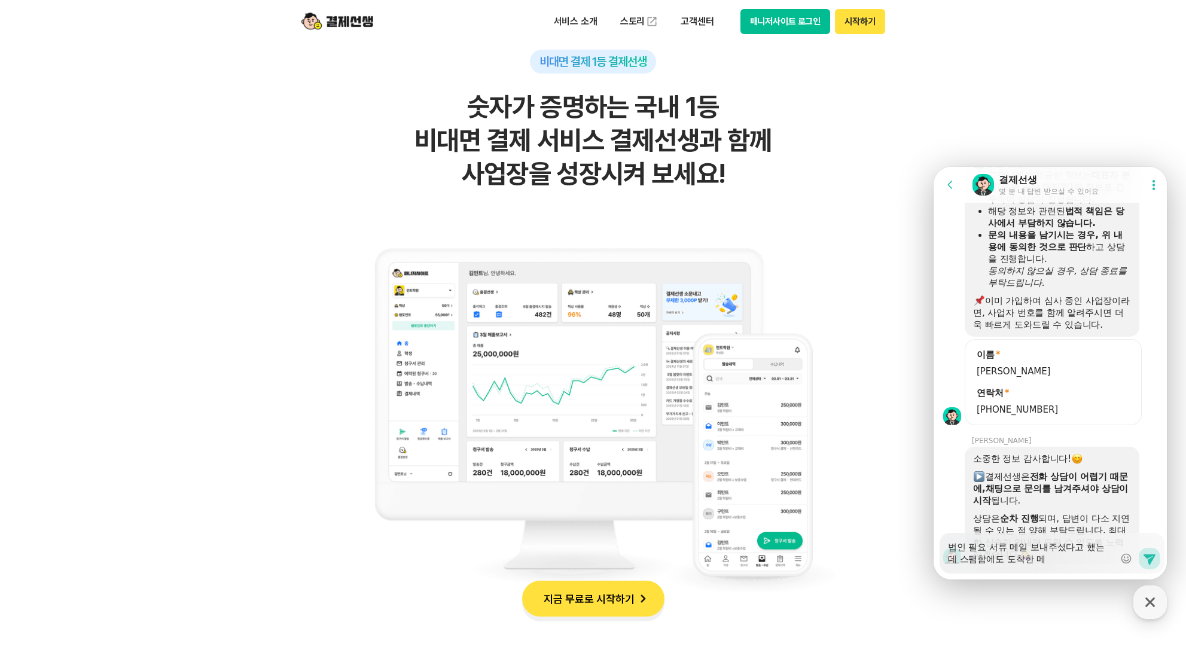
type textarea "x"
type textarea "법인 필요 서류 메일 보내주셨다고 했는데 스팸함에도 도착한 메이"
type textarea "x"
type textarea "법인 필요 서류 메일 보내주셨다고 했는데 스팸함에도 도착한 메일"
type textarea "x"
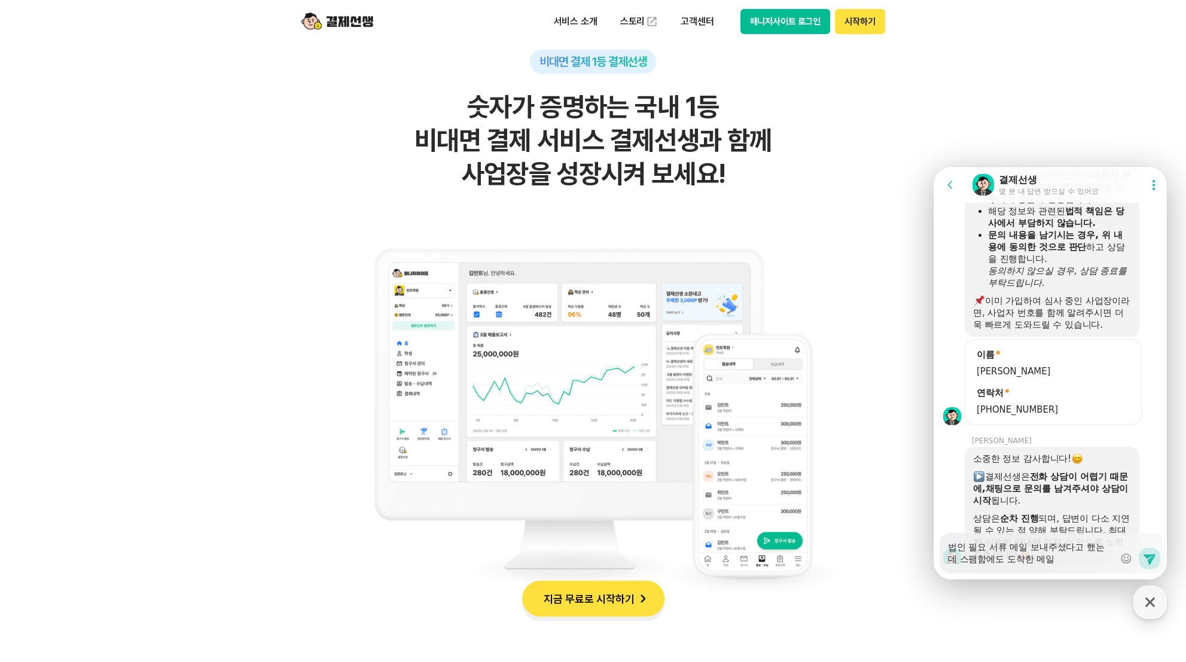
type textarea "법인 필요 서류 메일 보내주셨다고 했는데 스팸함에도 도착한 메일ㅇ"
type textarea "x"
type textarea "법인 필요 서류 메일 보내주셨다고 했는데 스팸함에도 도착한 메일이"
type textarea "x"
type textarea "법인 필요 서류 메일 보내주셨다고 했는데 스팸함에도 도착한 메일이"
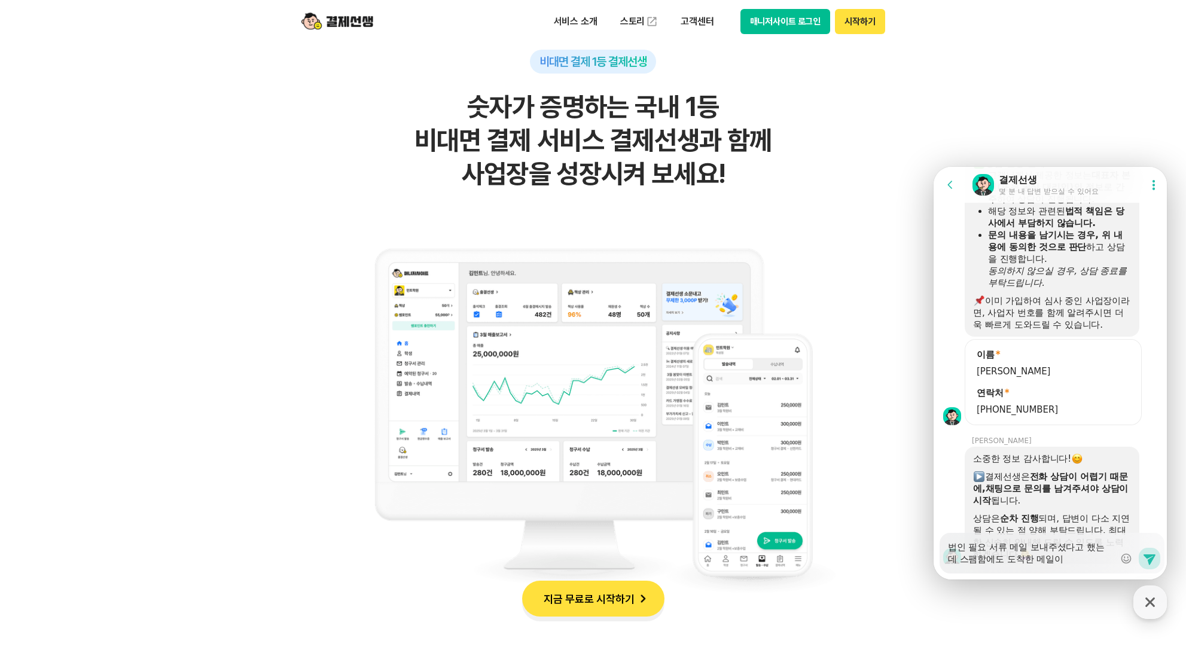
type textarea "x"
type textarea "법인 필요 서류 메일 보내주셨다고 했는데 스팸함에도 도착한 메일이 ㅇ"
type textarea "x"
type textarea "법인 필요 서류 메일 보내주셨다고 했는데 스팸함에도 도착한 메일이 ㅇㅂ"
type textarea "x"
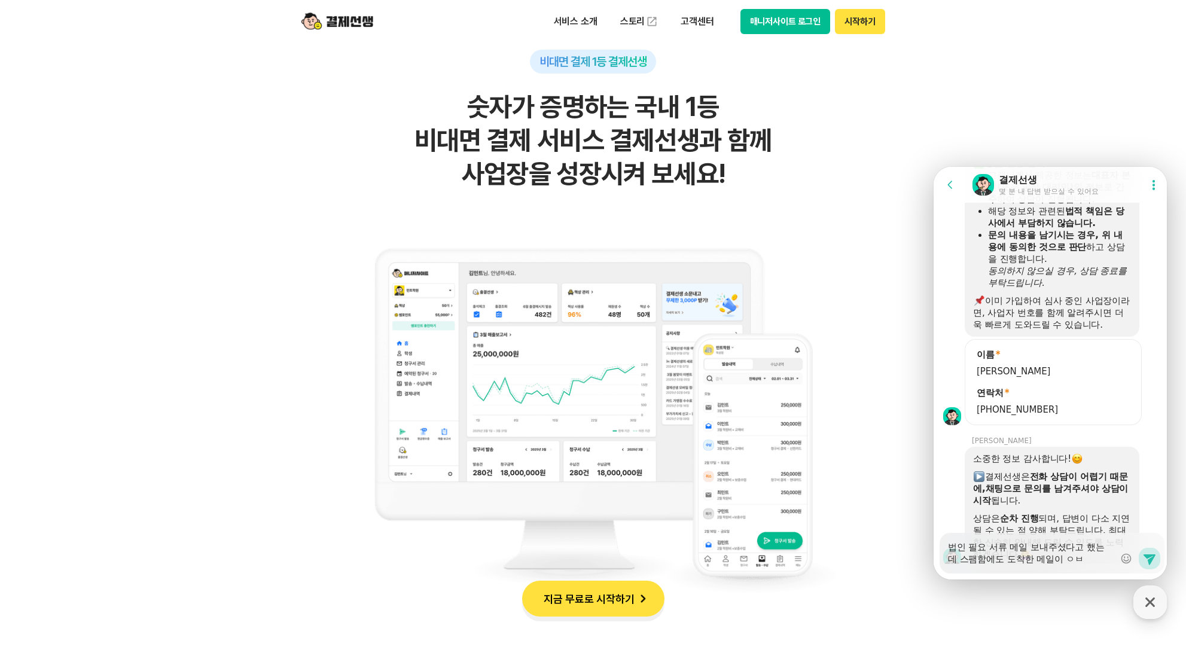
type textarea "법인 필요 서류 메일 보내주셨다고 했는데 스팸함에도 도착한 메일이 ㅇ버"
type textarea "x"
type textarea "법인 필요 서류 메일 보내주셨다고 했는데 스팸함에도 도착한 메일이 ㅇ벗"
type textarea "x"
type textarea "법인 필요 서류 메일 보내주셨다고 했는데 스팸함에도 도착한 메일이 ㅇ벗ㅅ"
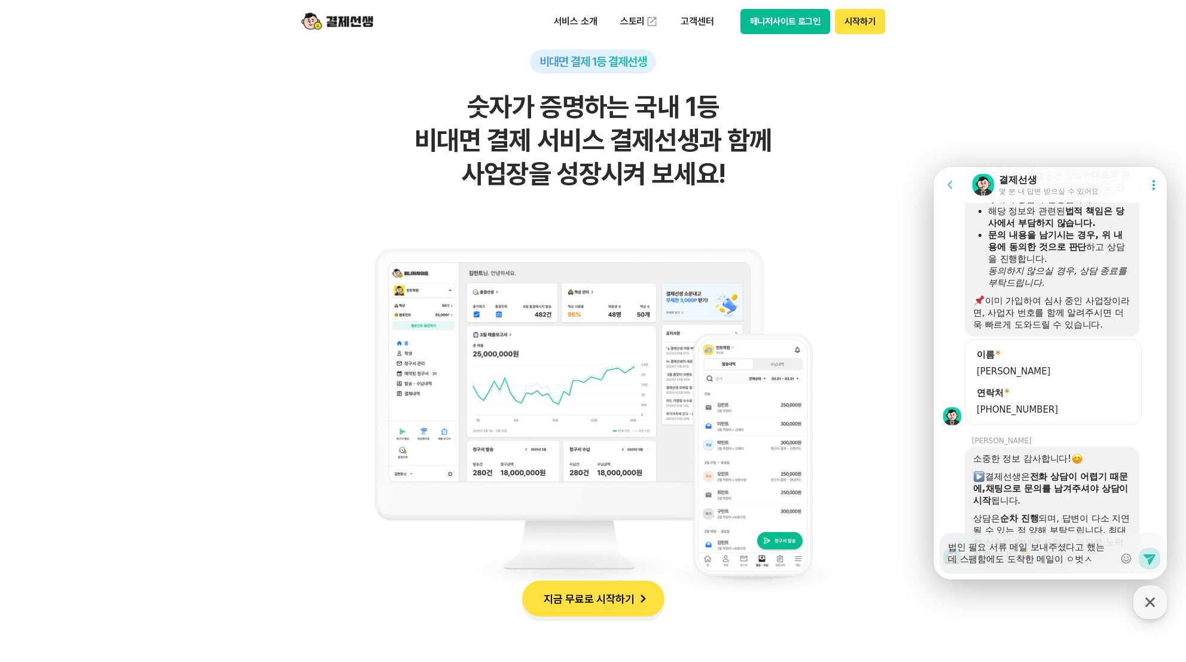
type textarea "x"
type textarea "법인 필요 서류 메일 보내주셨다고 했는데 스팸함에도 도착한 메일이 ㅇ벗스"
type textarea "x"
type textarea "법인 필요 서류 메일 보내주셨다고 했는데 스팸함에도 도착한 메일이 ㅇ벗ㅅ"
type textarea "x"
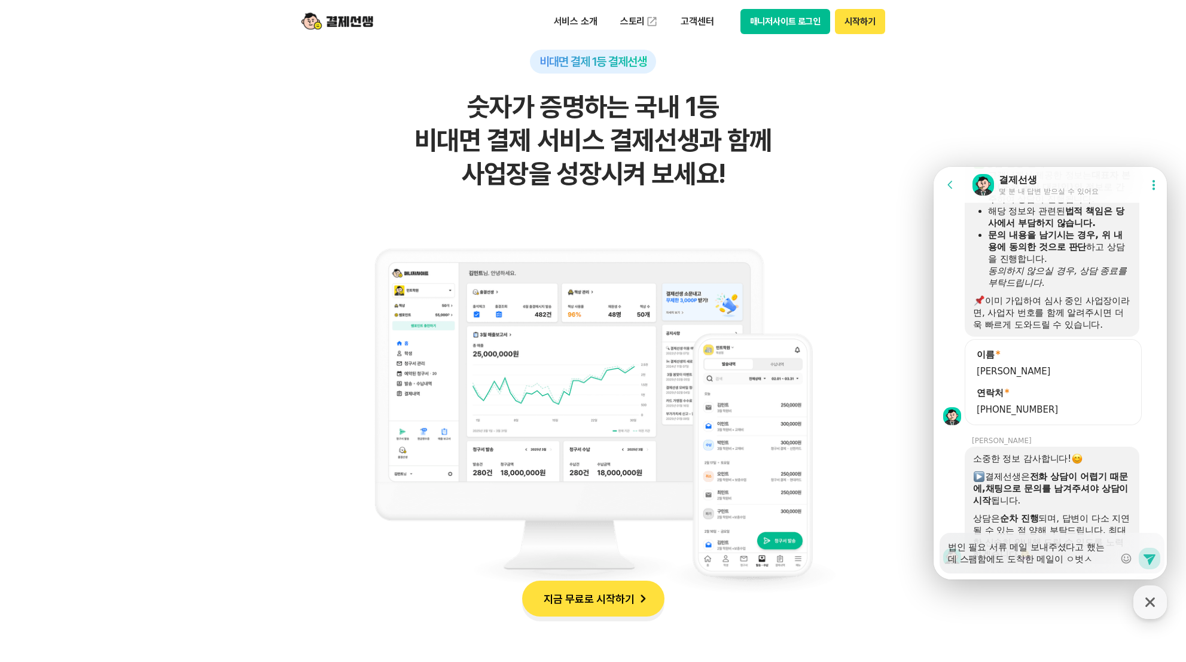
type textarea "법인 필요 서류 메일 보내주셨다고 했는데 스팸함에도 도착한 메일이 ㅇ벗"
type textarea "x"
type textarea "법인 필요 서류 메일 보내주셨다고 했는데 스팸함에도 도착한 메일이 ㅇ"
type textarea "x"
type textarea "법인 필요 서류 메일 보내주셨다고 했는데 스팸함에도 도착한 메일이"
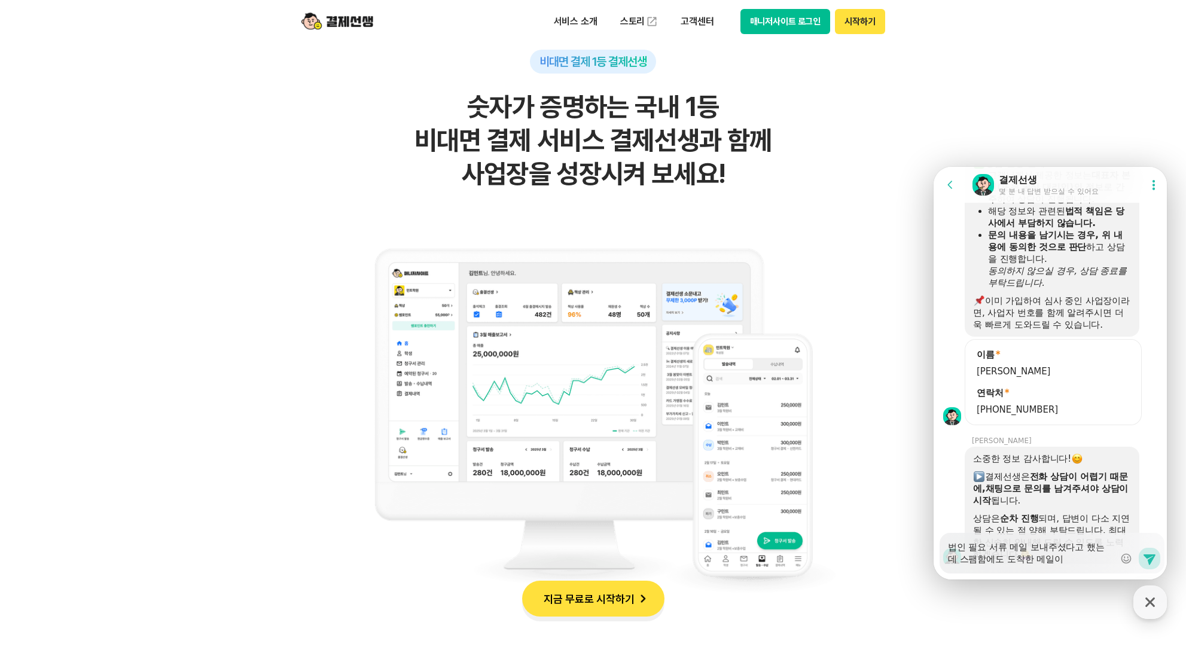
type textarea "x"
type textarea "법인 필요 서류 메일 보내주셨다고 했는데 스팸함에도 도착한 메일이 ㅇ"
type textarea "x"
type textarea "법인 필요 서류 메일 보내주셨다고 했는데 스팸함에도 도착한 메일이 어"
type textarea "x"
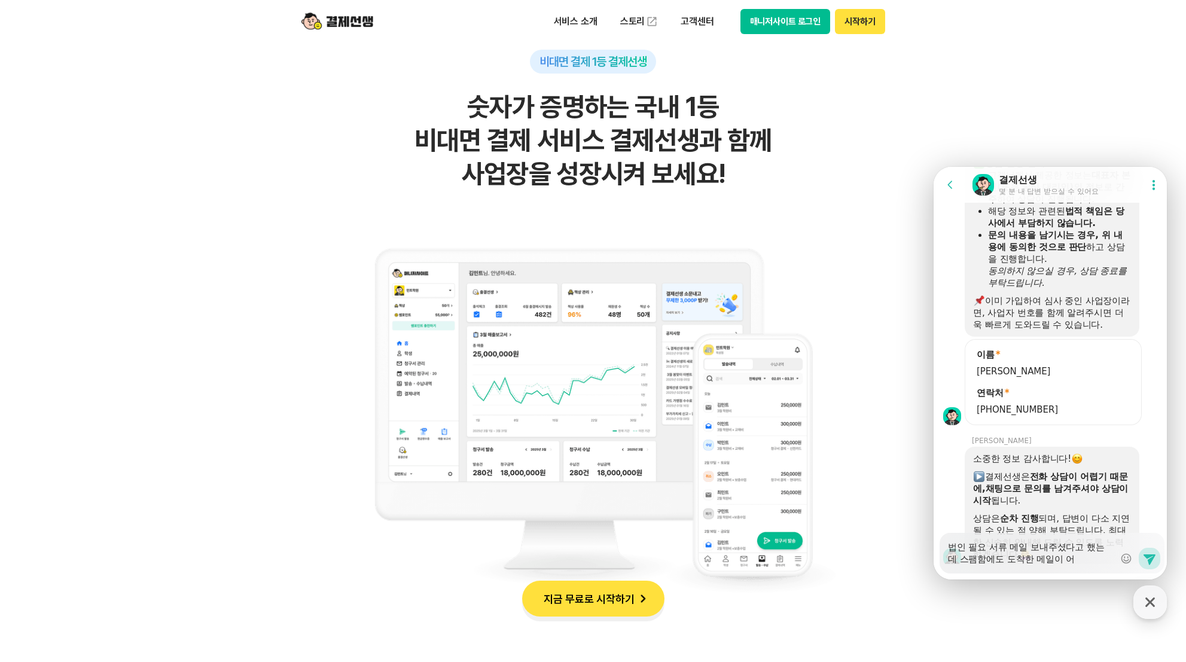
type textarea "법인 필요 서류 메일 보내주셨다고 했는데 스팸함에도 도착한 메일이 업"
type textarea "x"
type textarea "법인 필요 서류 메일 보내주셨다고 했는데 스팸함에도 도착한 메일이 없"
type textarea "x"
type textarea "법인 필요 서류 메일 보내주셨다고 했는데 스팸함에도 도착한 메일이 없ㅅ"
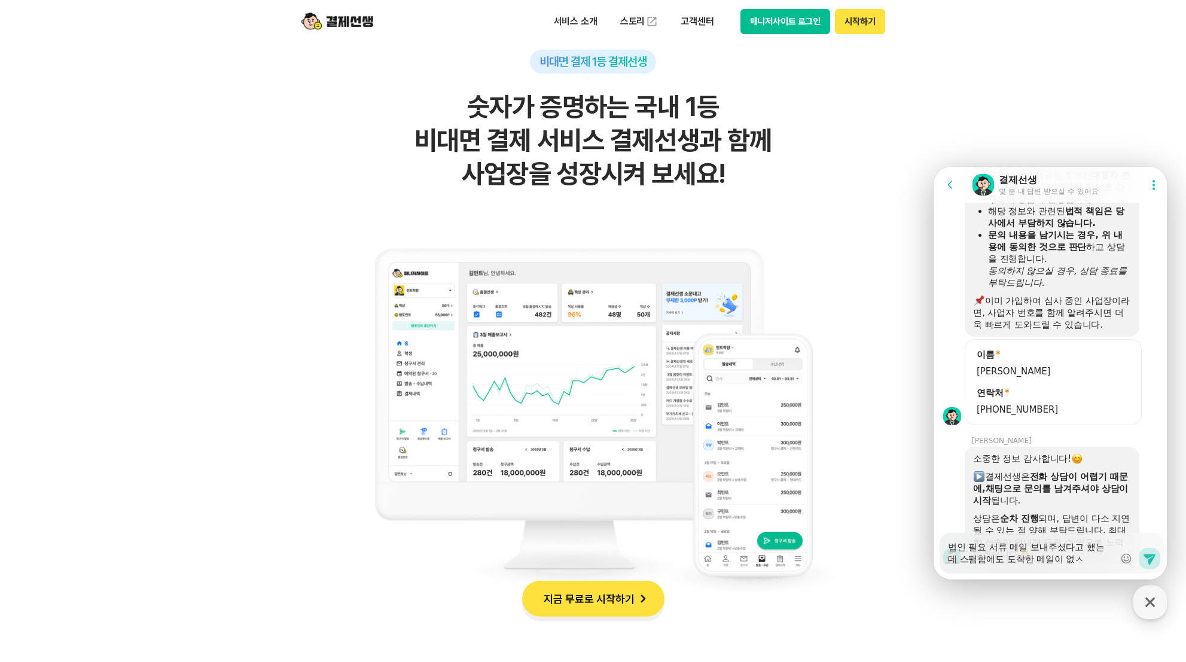
type textarea "x"
type textarea "법인 필요 서류 메일 보내주셨다고 했는데 스팸함에도 도착한 메일이 없스"
type textarea "x"
type textarea "법인 필요 서류 메일 보내주셨다고 했는데 스팸함에도 도착한 메일이 없습"
type textarea "x"
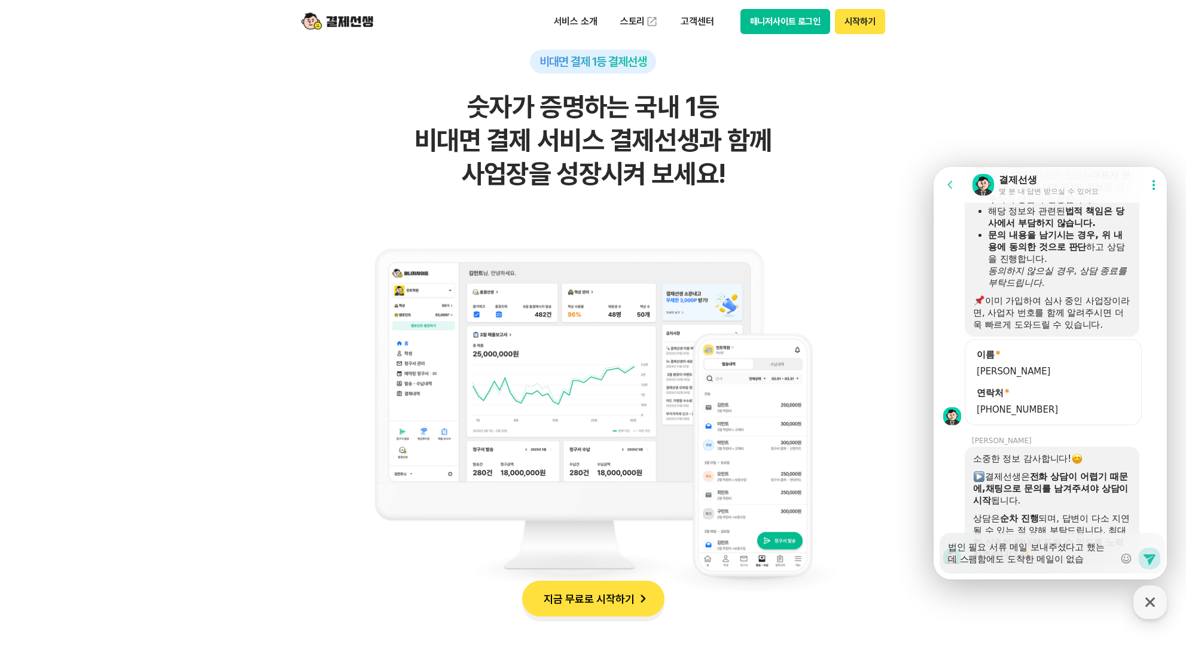
type textarea "법인 필요 서류 메일 보내주셨다고 했는데 스팸함에도 도착한 메일이 없습ㄴ"
type textarea "x"
type textarea "법인 필요 서류 메일 보내주셨다고 했는데 스팸함에도 도착한 메일이 없습니"
type textarea "x"
type textarea "법인 필요 서류 메일 보내주셨다고 했는데 스팸함에도 도착한 메일이 없습닏"
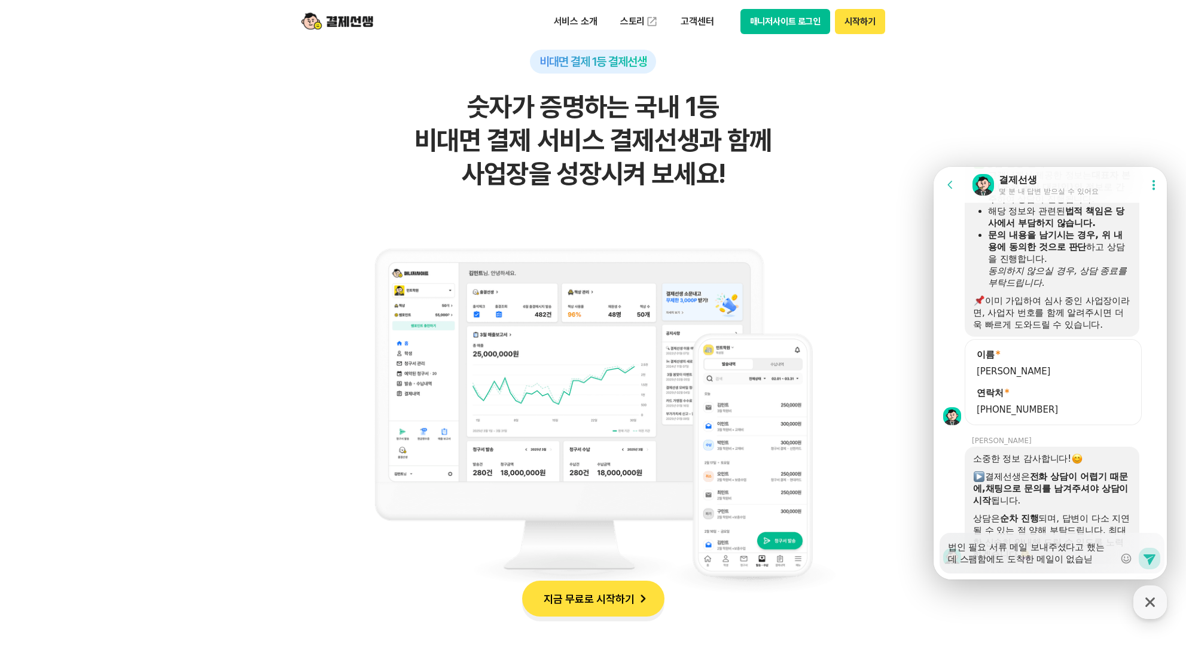
type textarea "x"
type textarea "법인 필요 서류 메일 보내주셨다고 했는데 스팸함에도 도착한 메일이 없습니다"
type textarea "x"
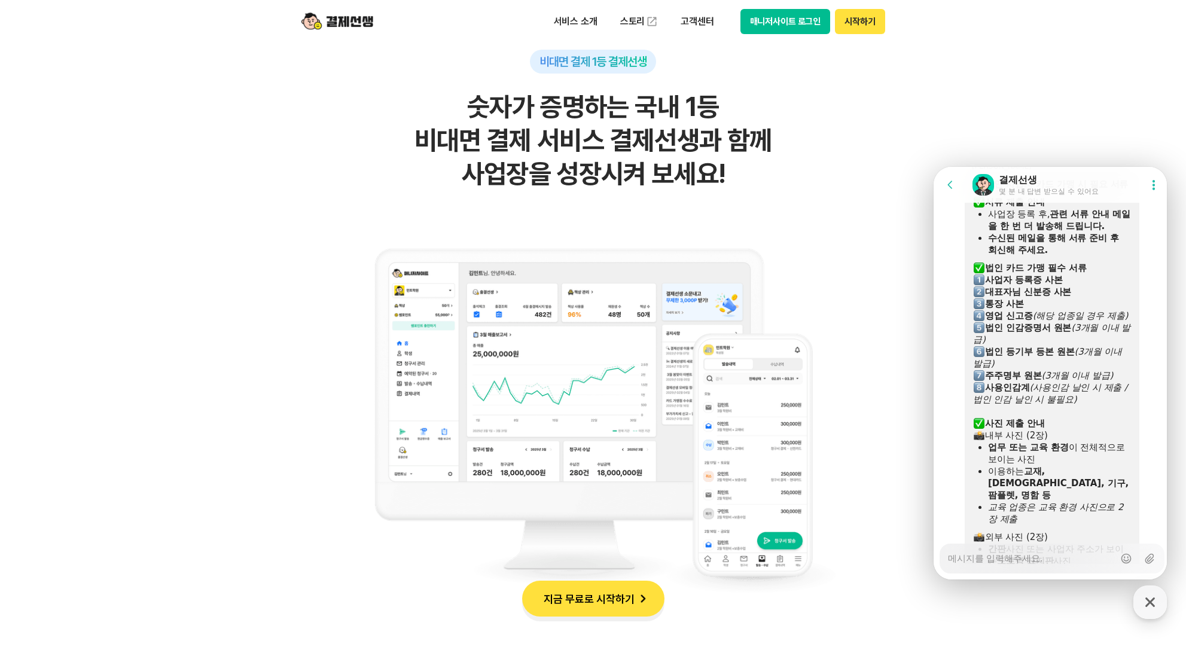
scroll to position [1131, 0]
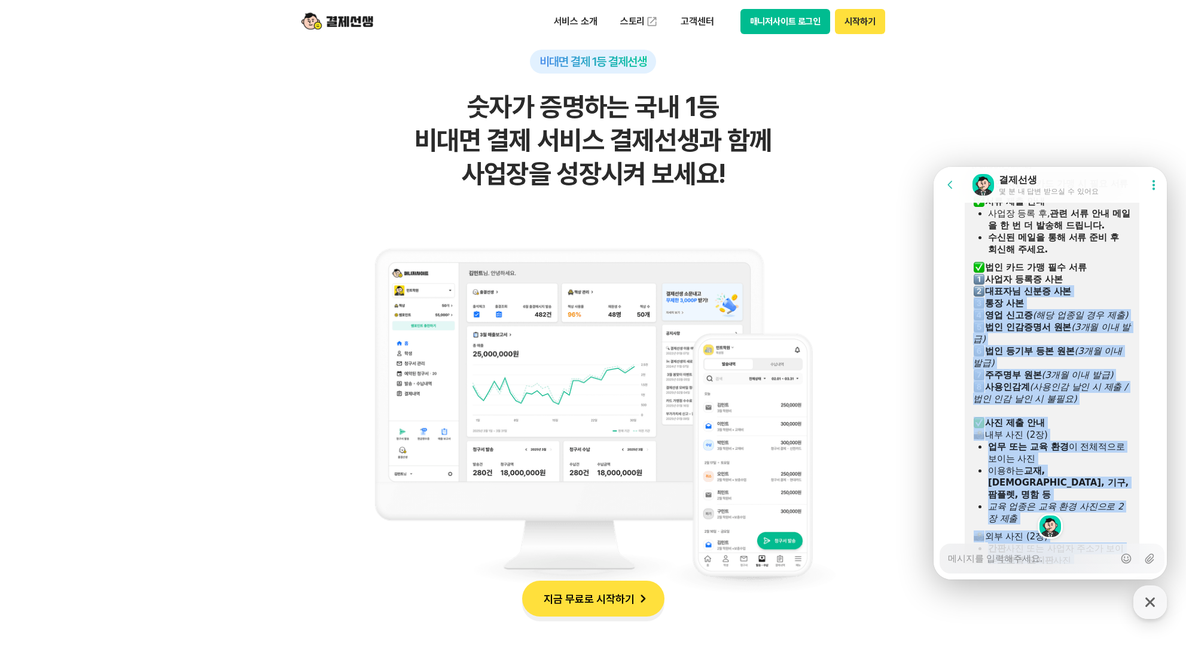
drag, startPoint x: 1002, startPoint y: 532, endPoint x: 980, endPoint y: 245, distance: 287.3
click at [980, 245] on div "법인 사업자 카드 가맹 시 필요 서류 ​ 서류 제출 안내 사업장 등록 후, 관련 서류 안내 메일을 한 번 더 발송해 드립니다. 수신된 메일을 …" at bounding box center [1052, 393] width 158 height 431
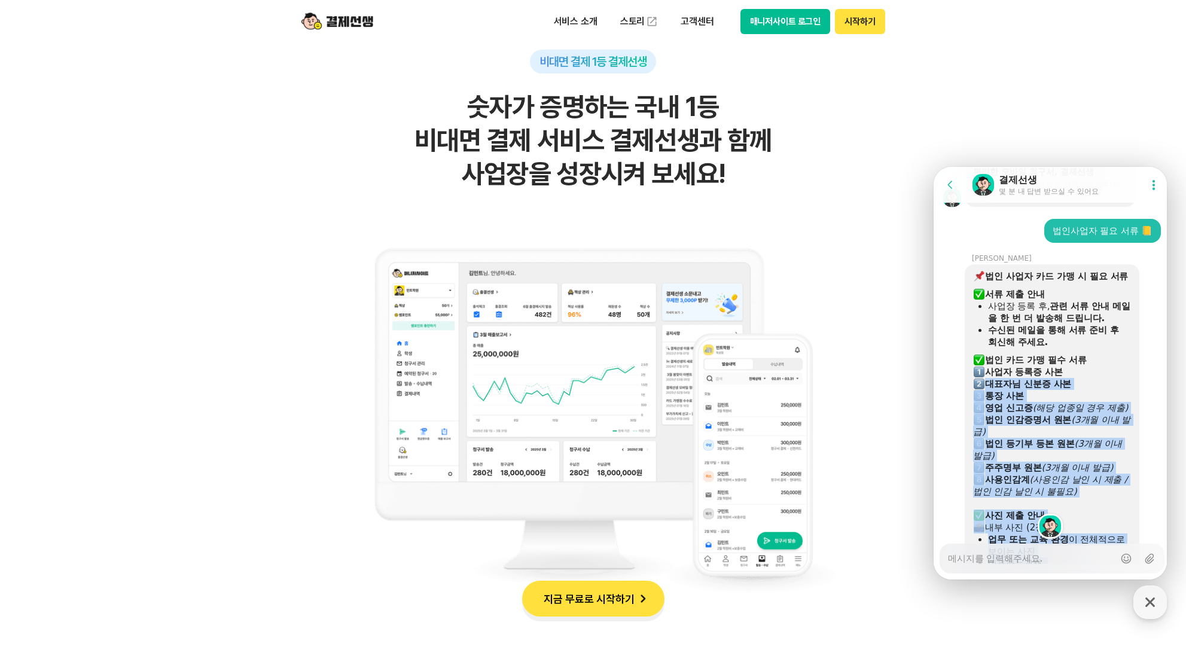
scroll to position [870, 0]
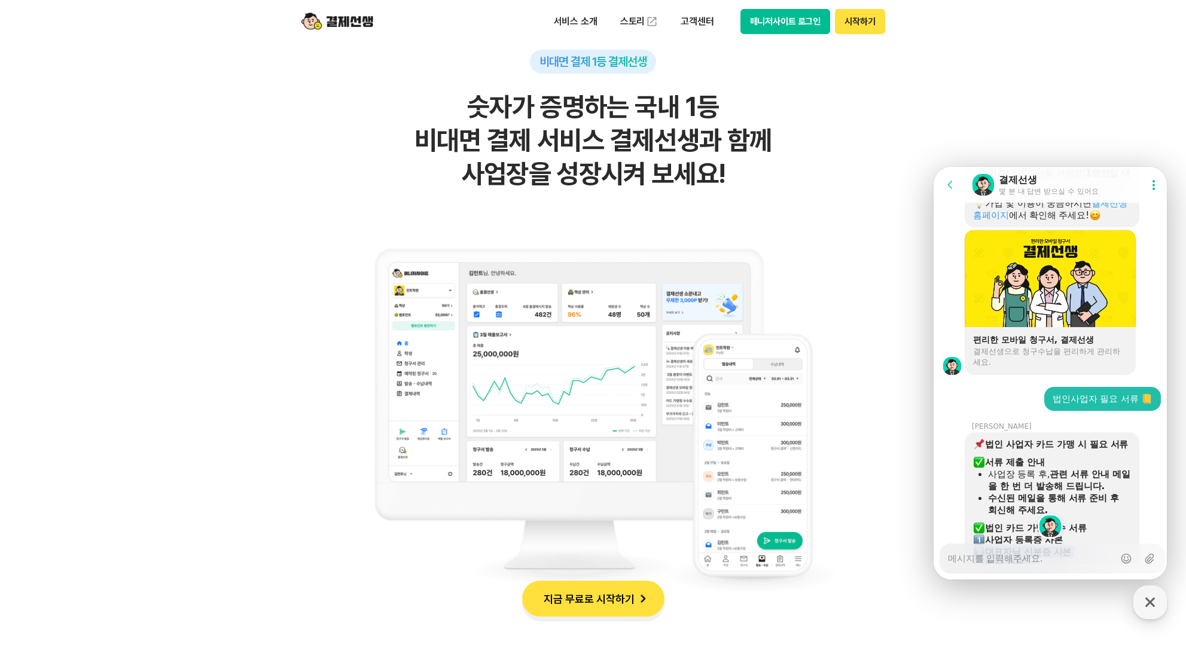
click at [977, 439] on img at bounding box center [979, 444] width 11 height 11
click at [978, 439] on img at bounding box center [979, 444] width 11 height 11
click at [1039, 468] on div "사업장 등록 후, 관련 서류 안내 메일을 한 번 더 발송해 드립니다." at bounding box center [1059, 480] width 143 height 24
click at [1024, 457] on b "서류 제출 안내" at bounding box center [1015, 462] width 60 height 11
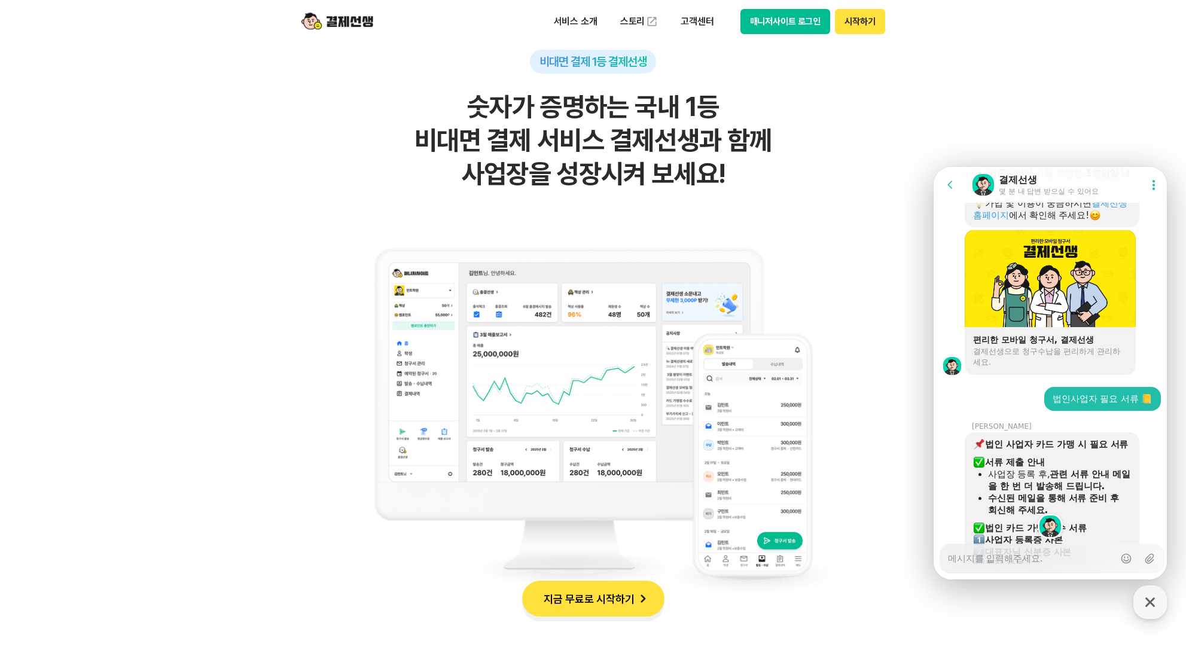
click at [1003, 457] on b "서류 제출 안내" at bounding box center [1015, 462] width 60 height 11
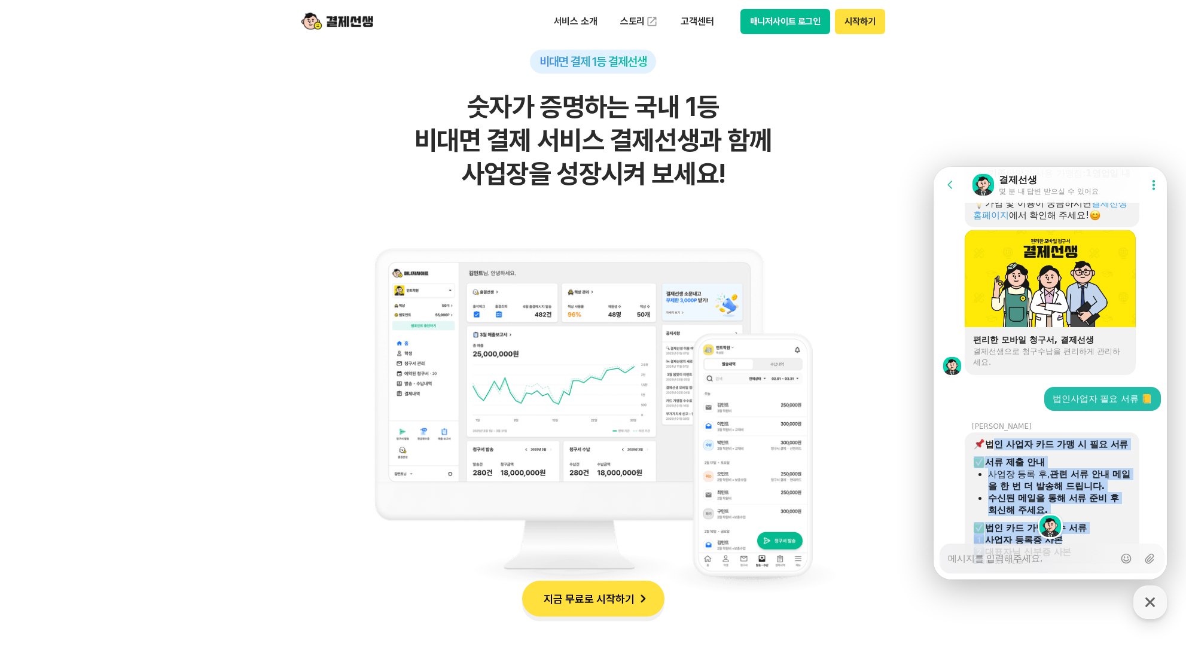
drag, startPoint x: 990, startPoint y: 398, endPoint x: 1096, endPoint y: 496, distance: 144.3
click at [1096, 496] on div "법인 사업자 카드 가맹 시 필요 서류 ​ 서류 제출 안내 사업장 등록 후, 관련 서류 안내 메일을 한 번 더 발송해 드립니다. 수신된 메일을 …" at bounding box center [1052, 653] width 158 height 431
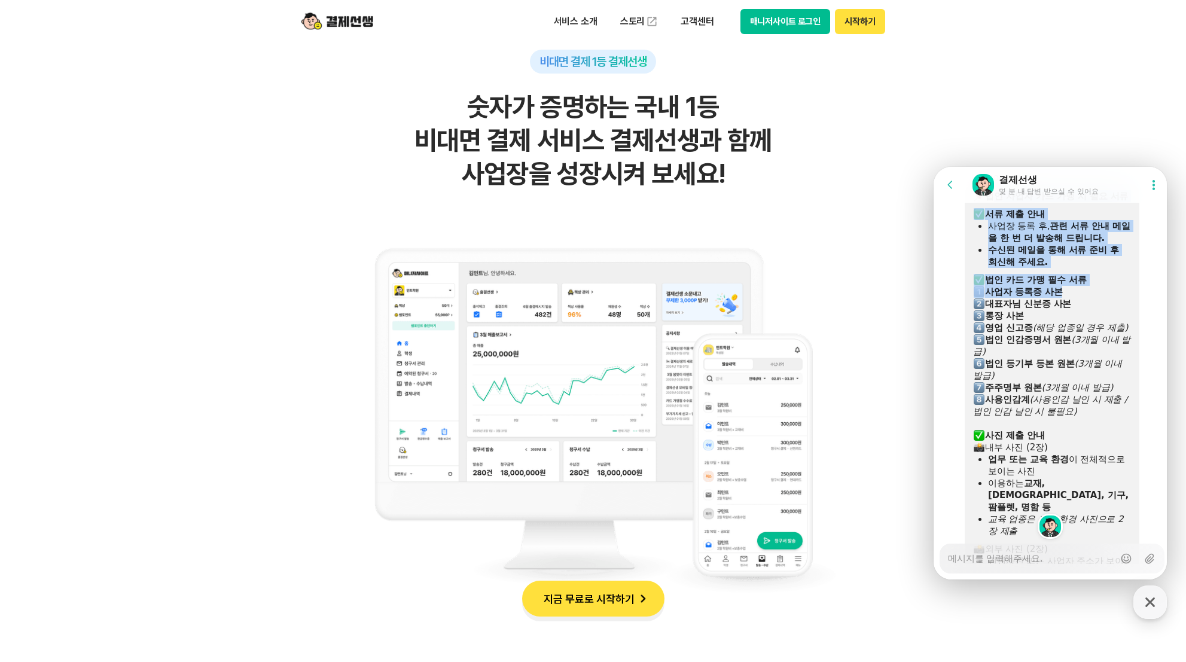
scroll to position [1184, 0]
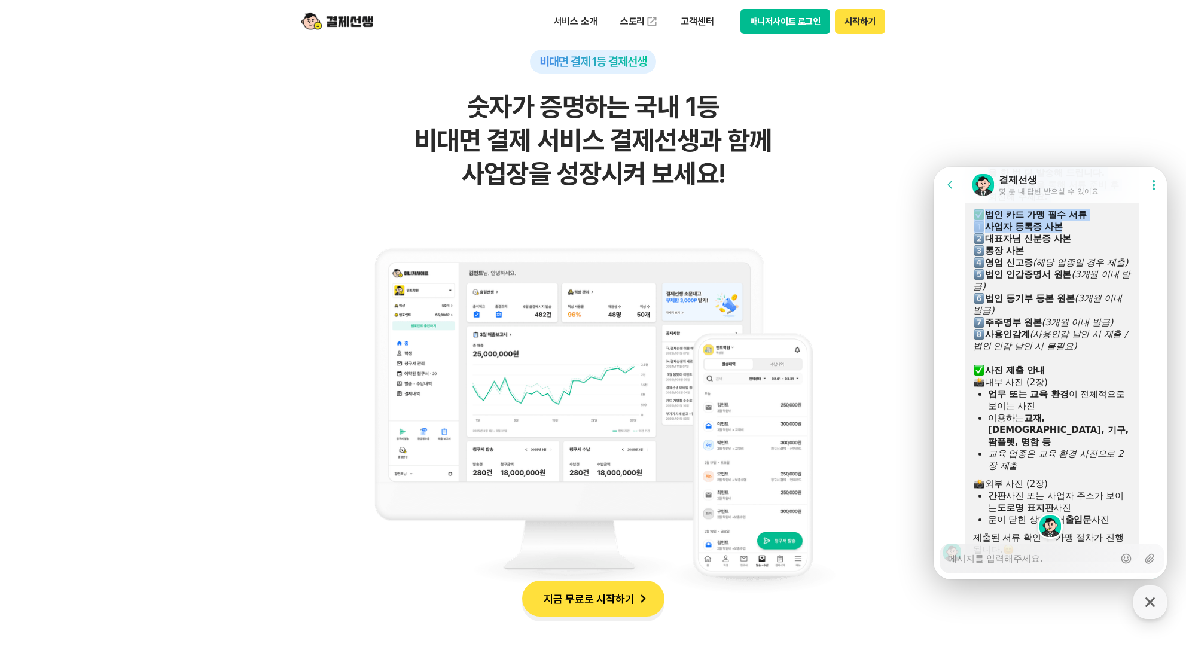
click at [1003, 544] on img at bounding box center [1008, 549] width 11 height 11
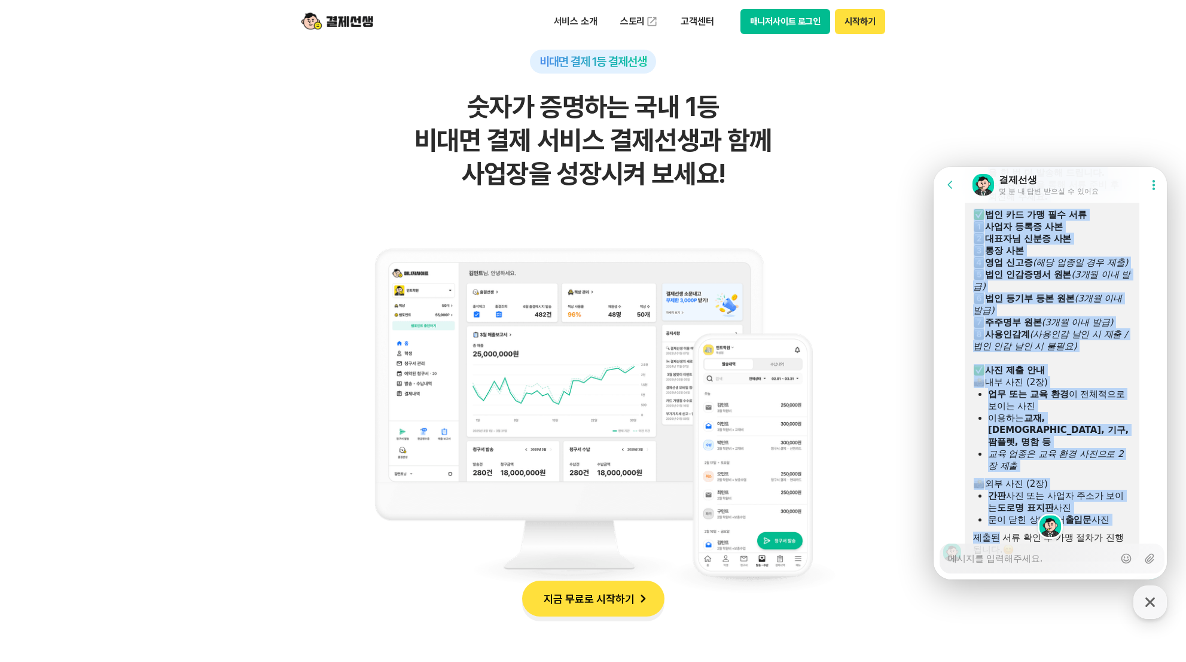
click at [994, 532] on div "제출된 서류 확인 후 가맹 절차가 진행됩니다." at bounding box center [1052, 544] width 158 height 24
click at [982, 532] on div "제출된 서류 확인 후 가맹 절차가 진행됩니다." at bounding box center [1052, 544] width 158 height 24
copy div "lo ips do si a co ad ​ el se do eiu te i, ut la et dol m a e adm veni. qui nos …"
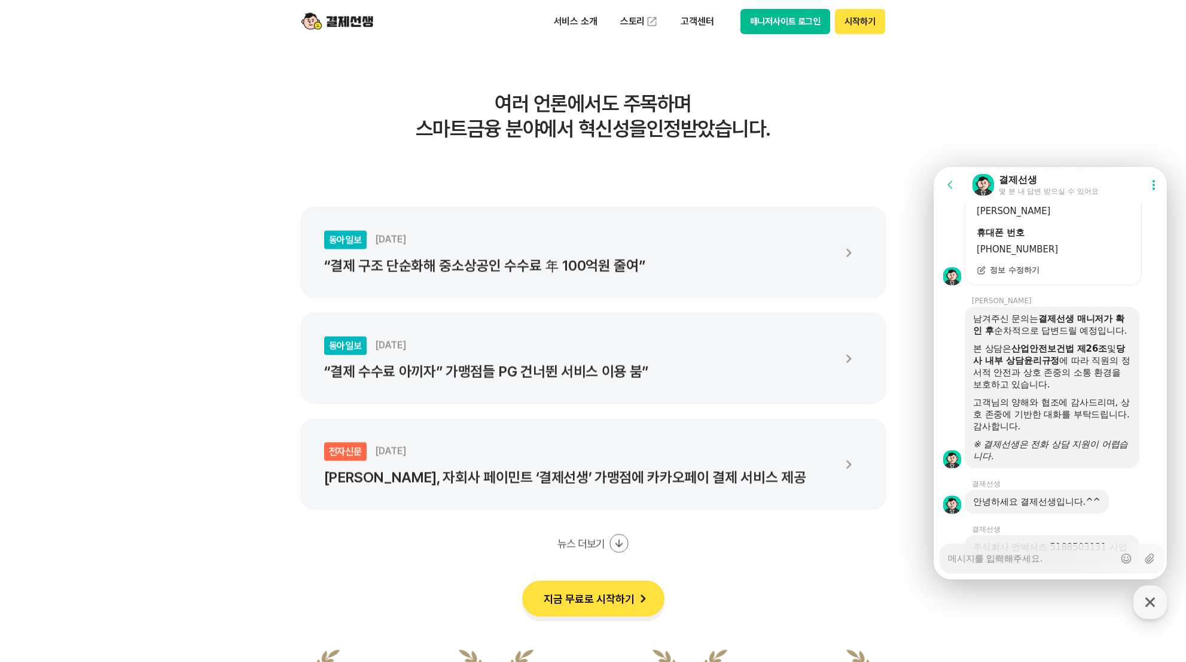
scroll to position [2311, 0]
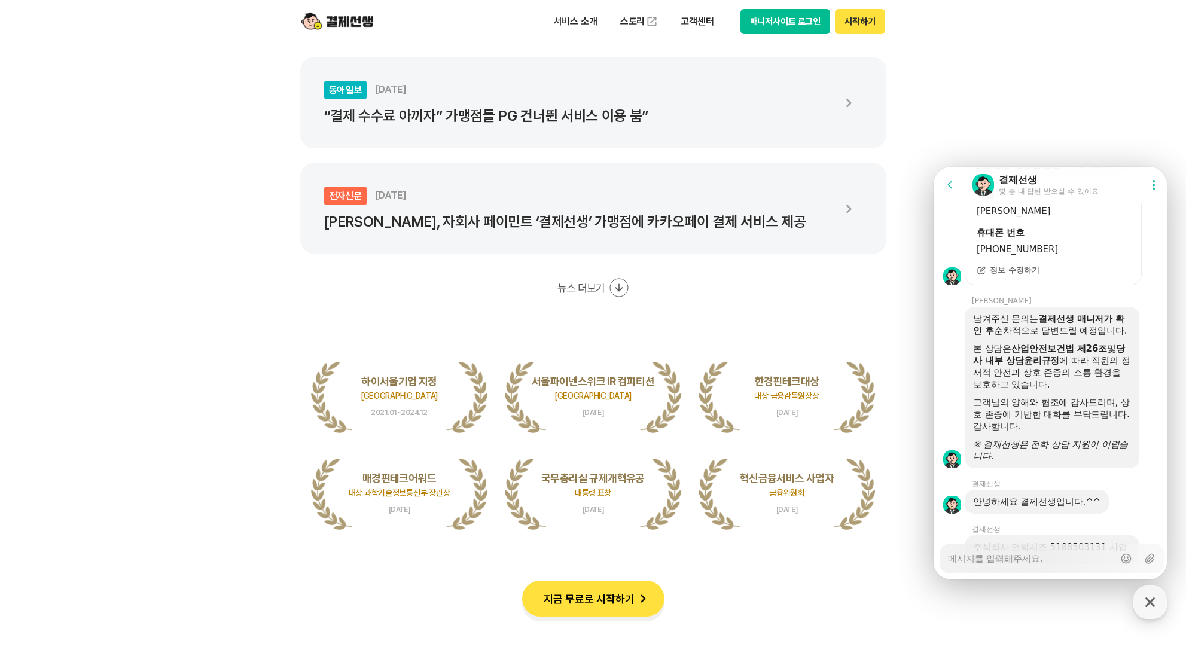
click at [1056, 554] on textarea "Messenger Input Textarea" at bounding box center [1031, 554] width 166 height 20
type textarea "x"
type textarea "ㄴ"
type textarea "x"
type textarea "네"
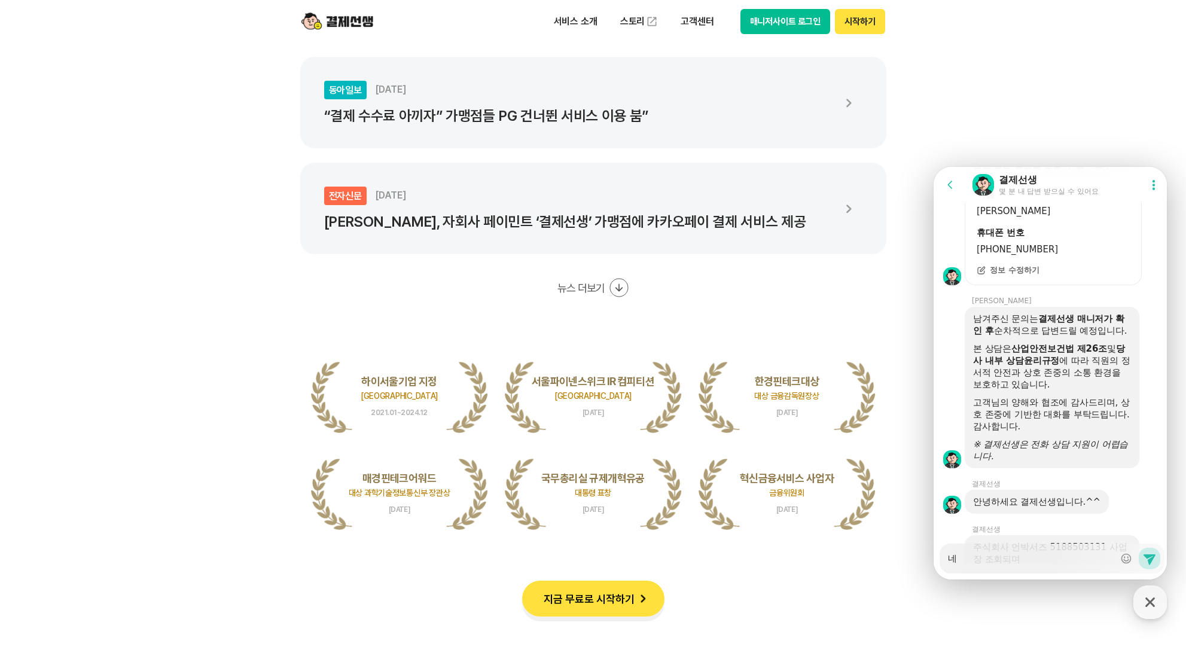
type textarea "x"
type textarea "네."
type textarea "x"
type textarea "네."
type textarea "x"
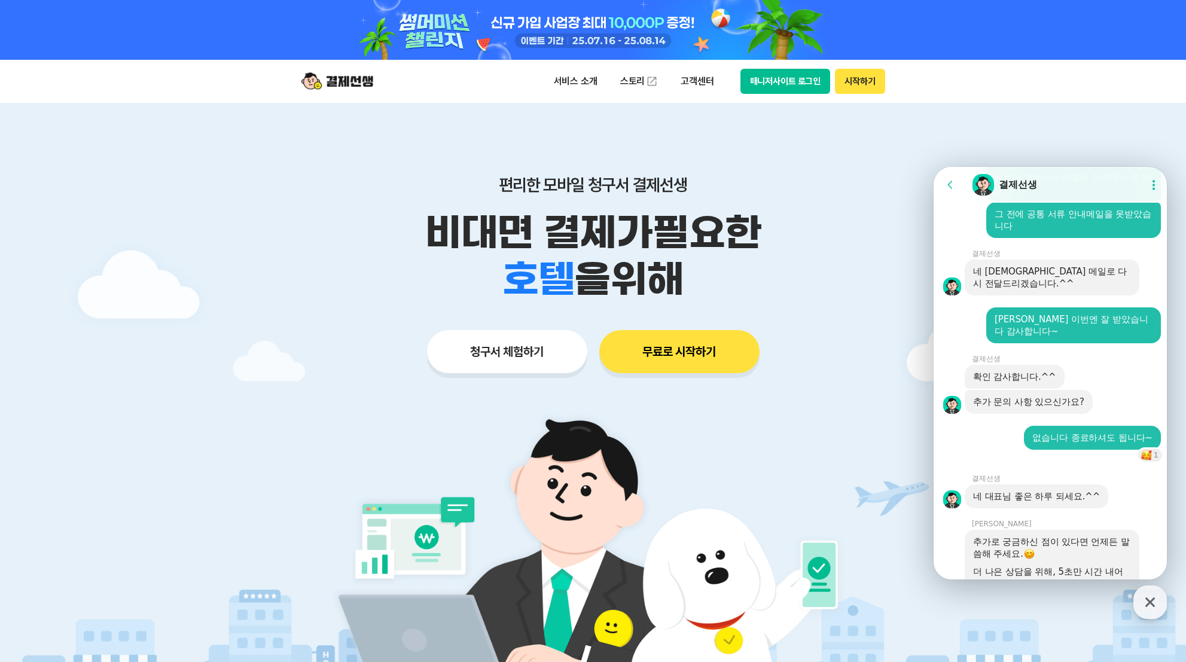
scroll to position [2714, 0]
